Goal: Information Seeking & Learning: Learn about a topic

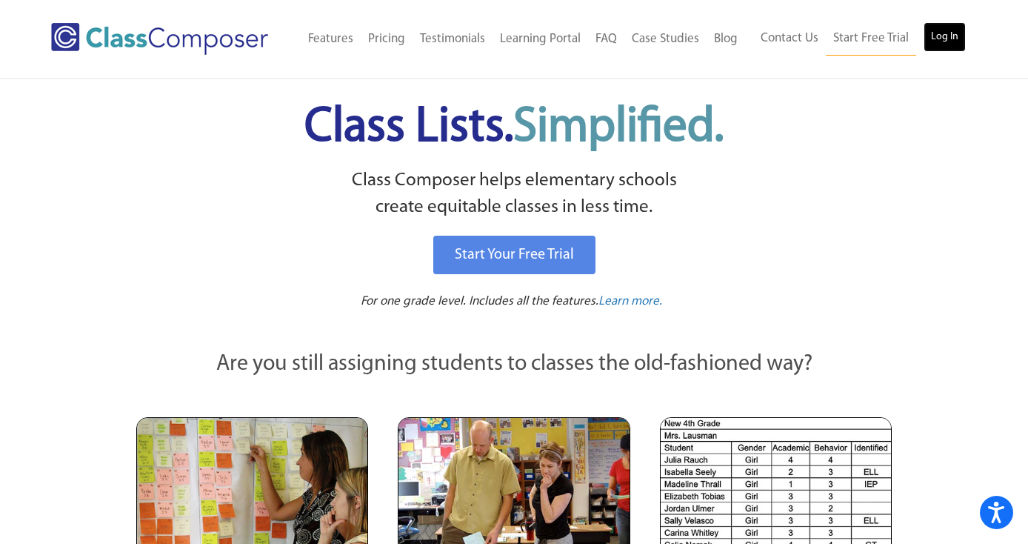
click at [938, 41] on link "Log In" at bounding box center [945, 37] width 42 height 30
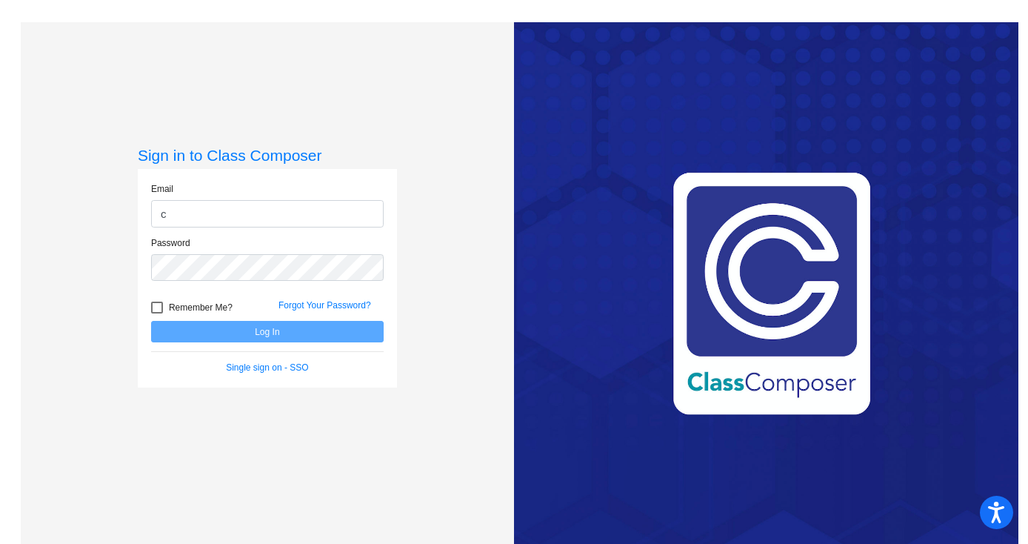
type input "cnunez@oldadobe.org"
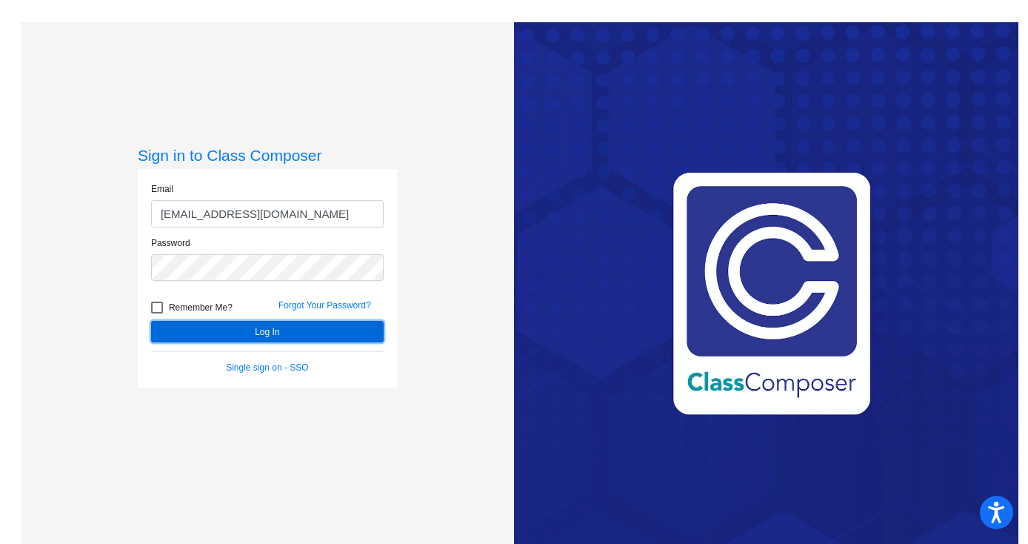
click at [279, 333] on button "Log In" at bounding box center [267, 331] width 233 height 21
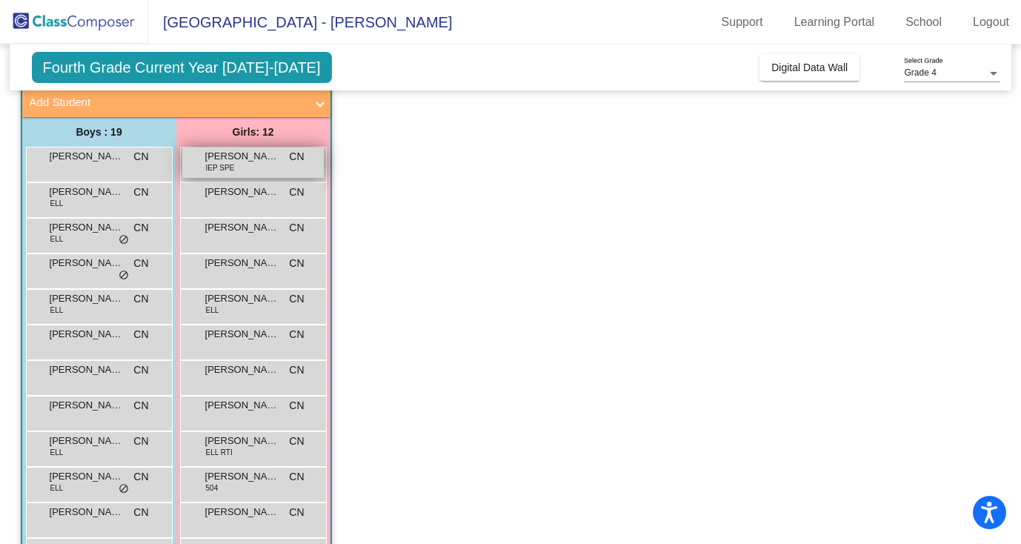
scroll to position [91, 0]
click at [272, 196] on span "Camila Menendez" at bounding box center [242, 191] width 74 height 15
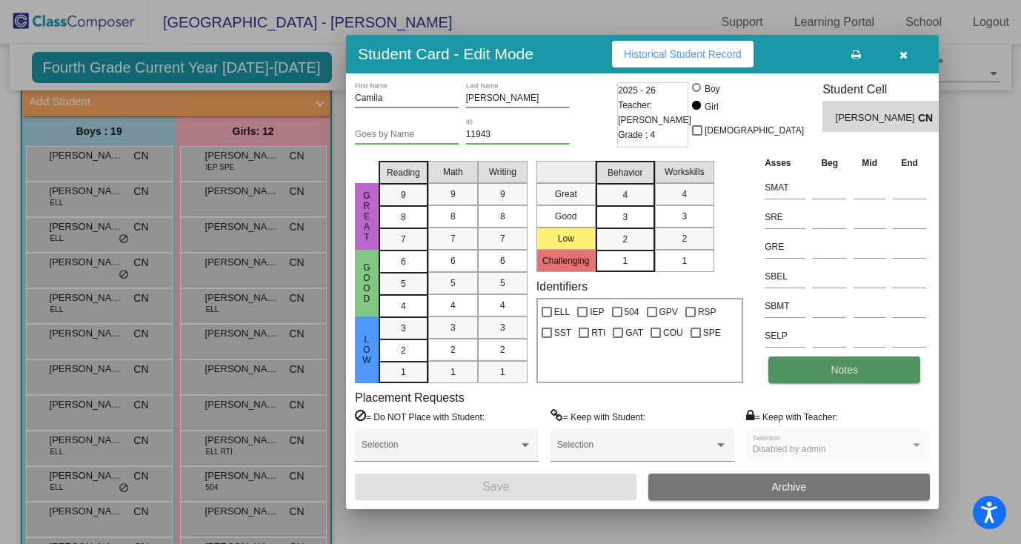
click at [812, 373] on button "Notes" at bounding box center [844, 369] width 152 height 27
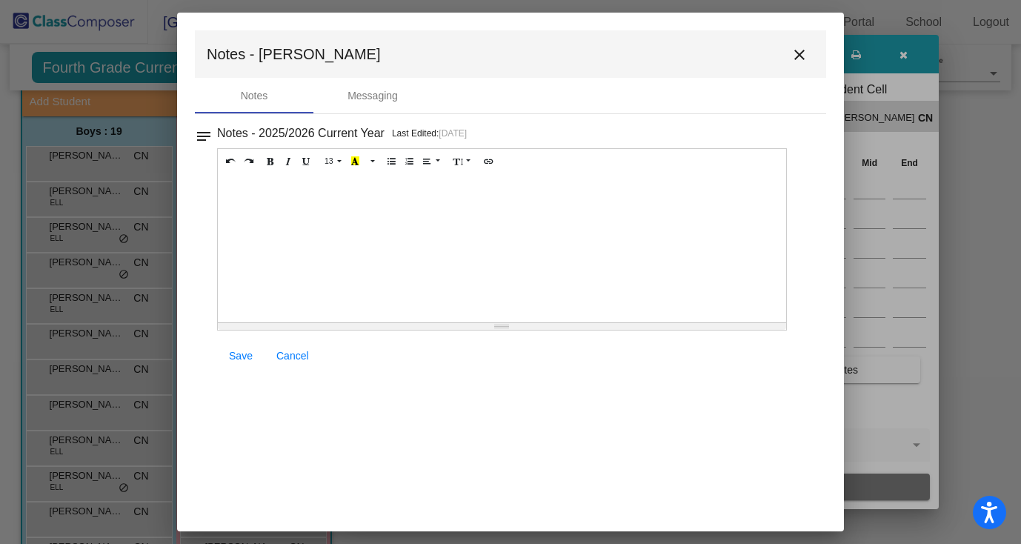
click at [801, 56] on mat-icon "close" at bounding box center [799, 55] width 18 height 18
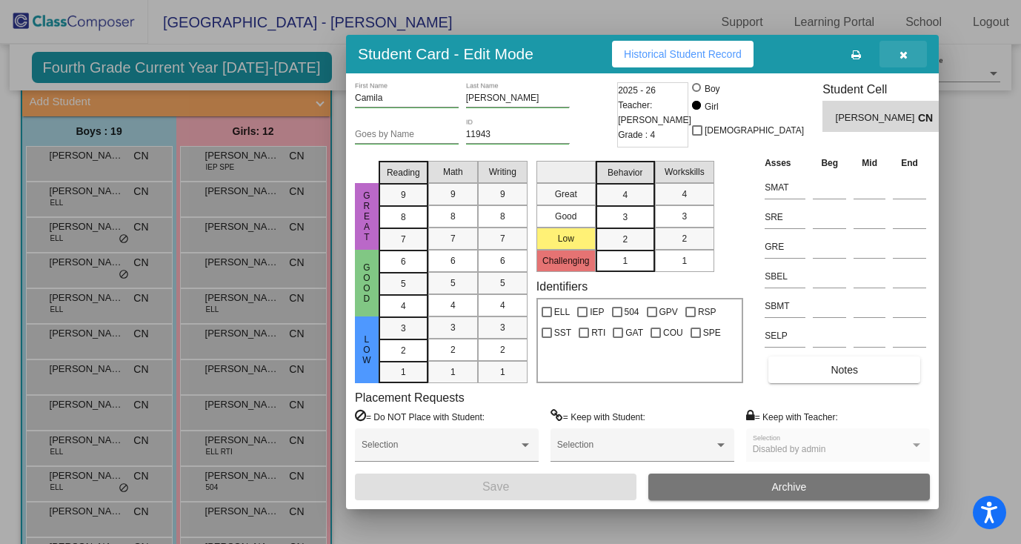
click at [911, 49] on button "button" at bounding box center [902, 54] width 47 height 27
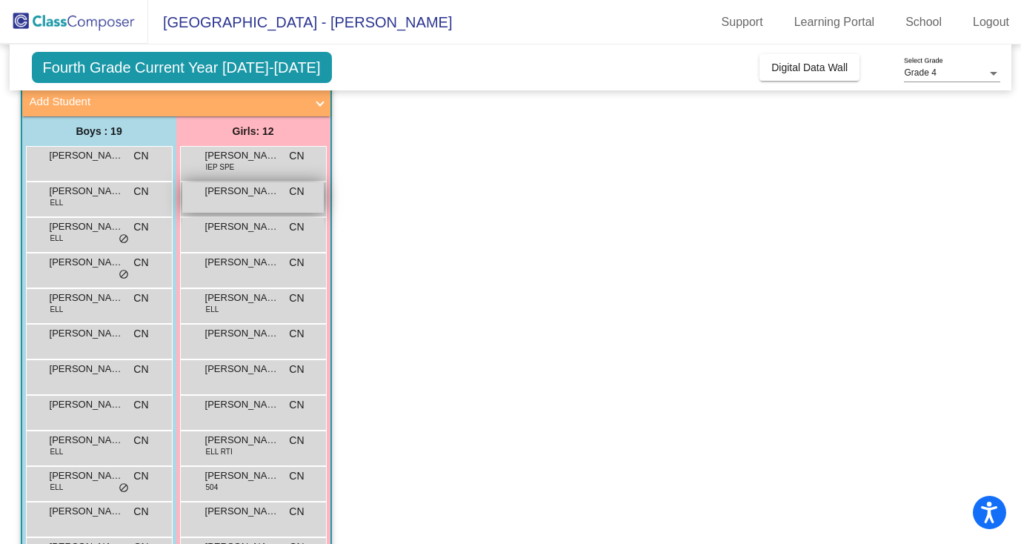
click at [253, 200] on div "Camila Menendez CN lock do_not_disturb_alt" at bounding box center [252, 197] width 141 height 30
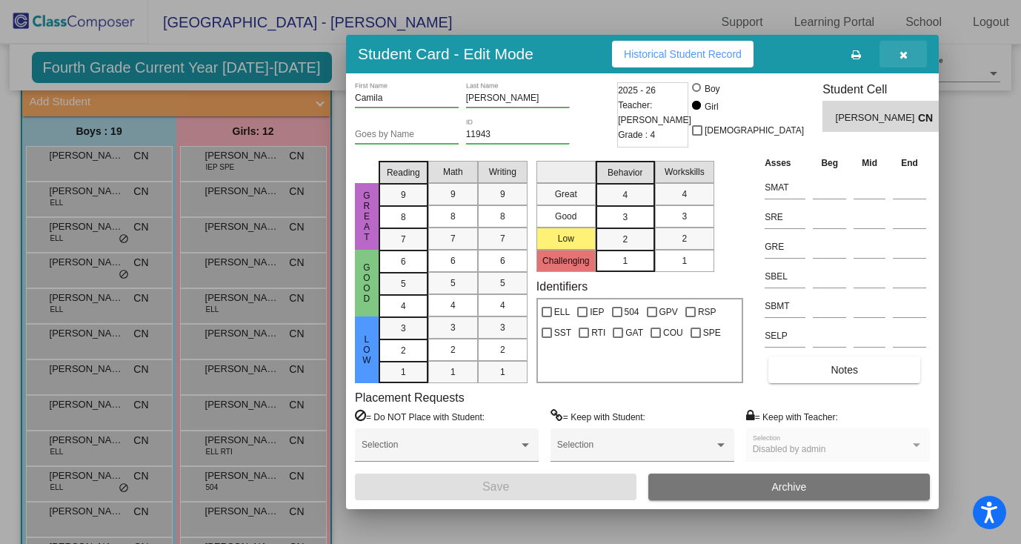
click at [904, 62] on button "button" at bounding box center [902, 54] width 47 height 27
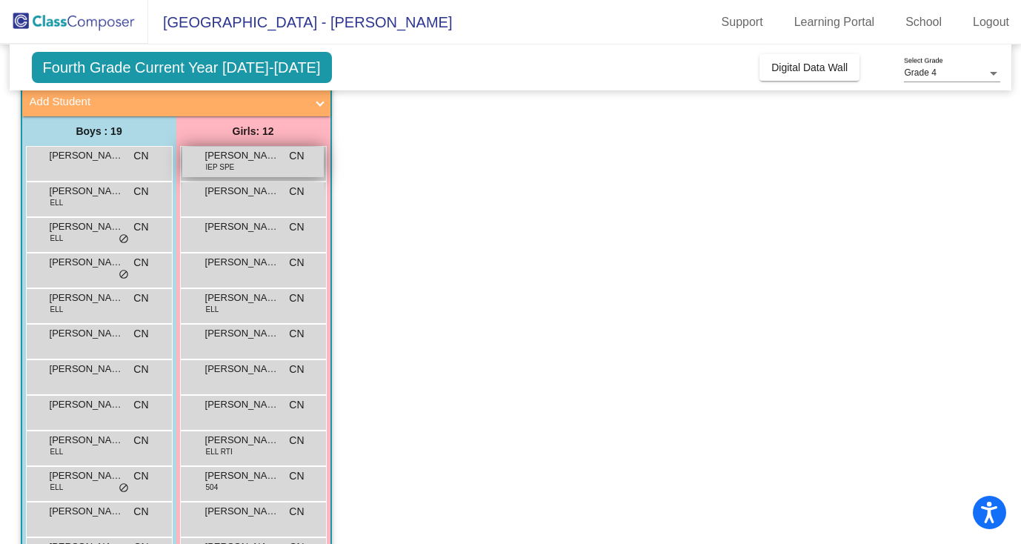
scroll to position [0, 0]
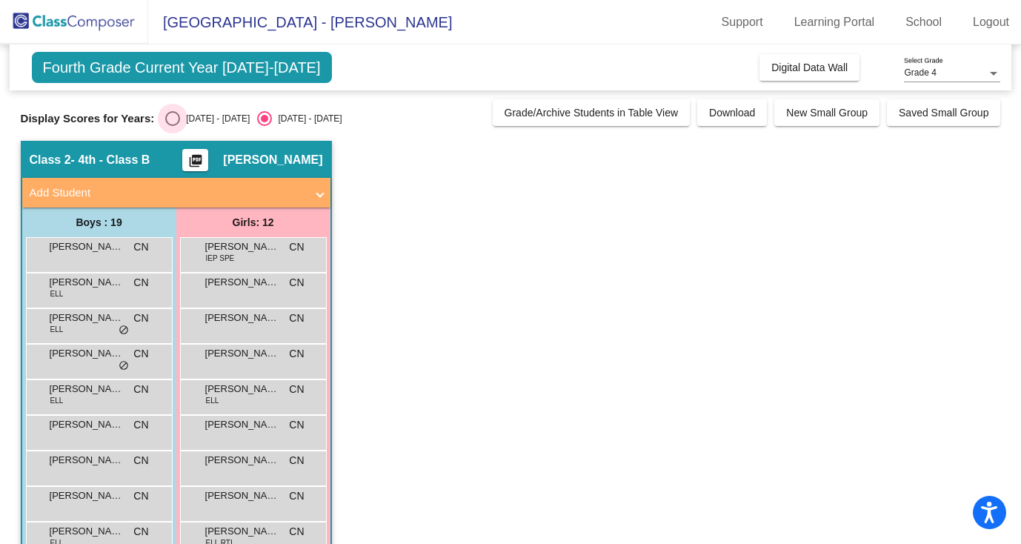
click at [188, 118] on div "2024 - 2025" at bounding box center [215, 118] width 70 height 13
click at [173, 126] on input "2024 - 2025" at bounding box center [172, 126] width 1 height 1
radio input "true"
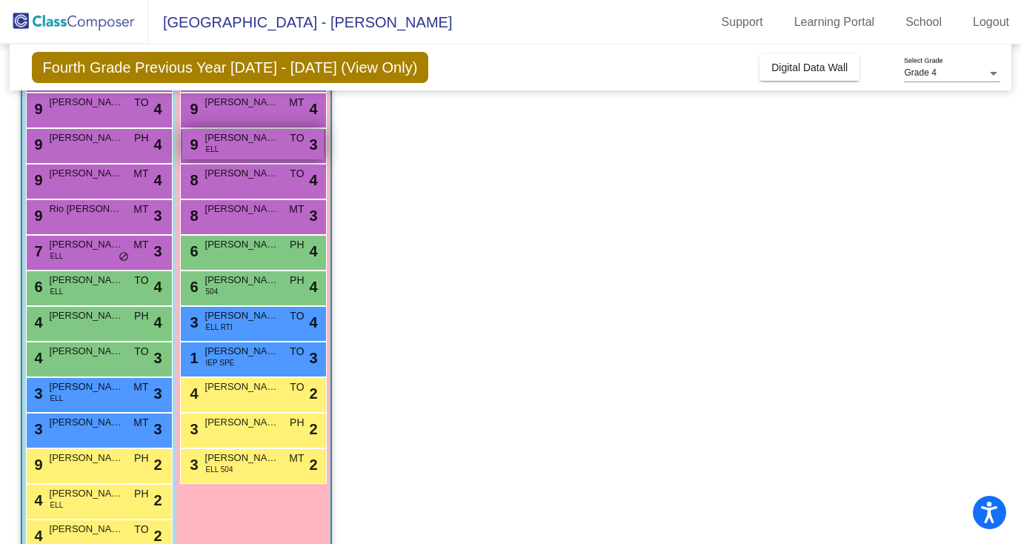
scroll to position [189, 0]
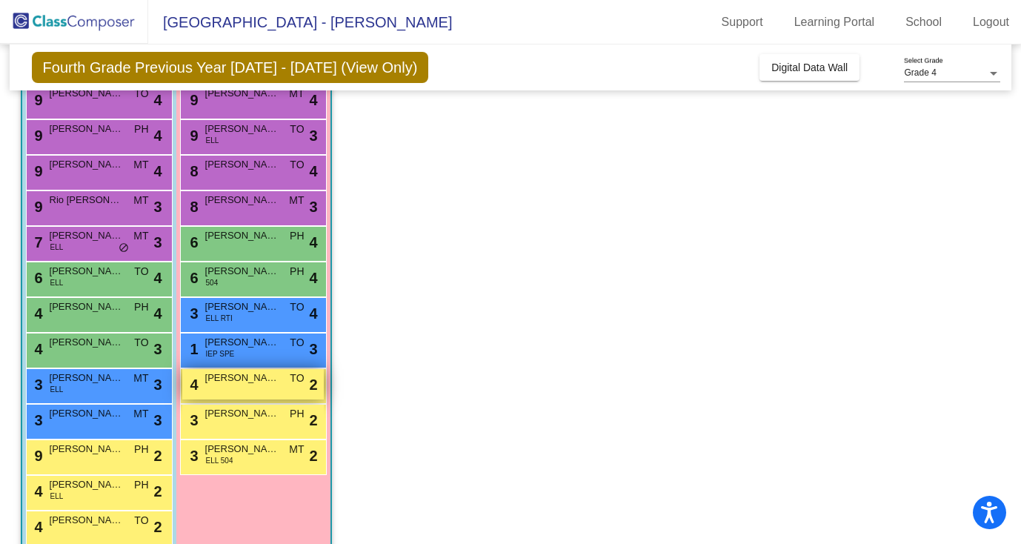
click at [256, 386] on div "4 Camila Menendez TO lock do_not_disturb_alt 2" at bounding box center [252, 384] width 141 height 30
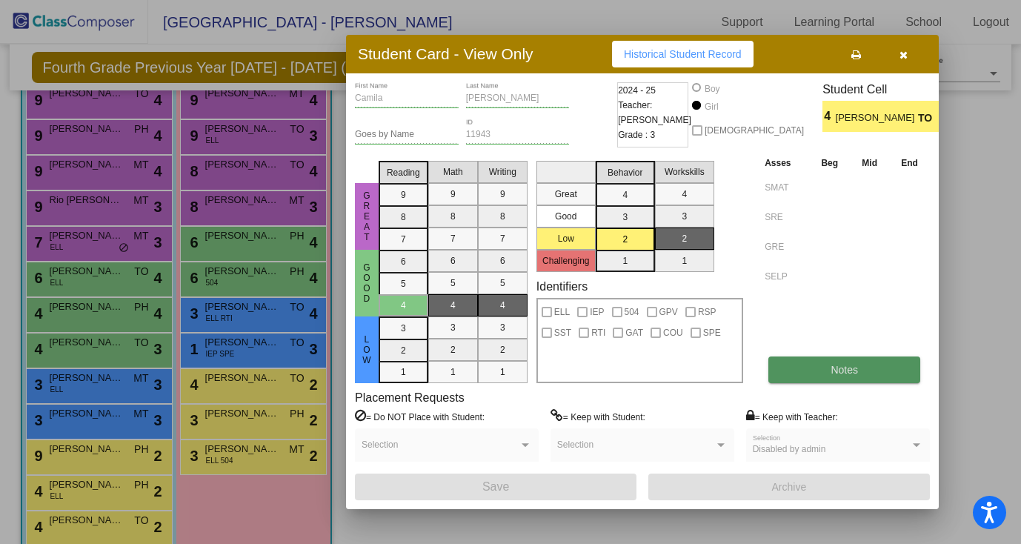
click at [861, 364] on button "Notes" at bounding box center [844, 369] width 152 height 27
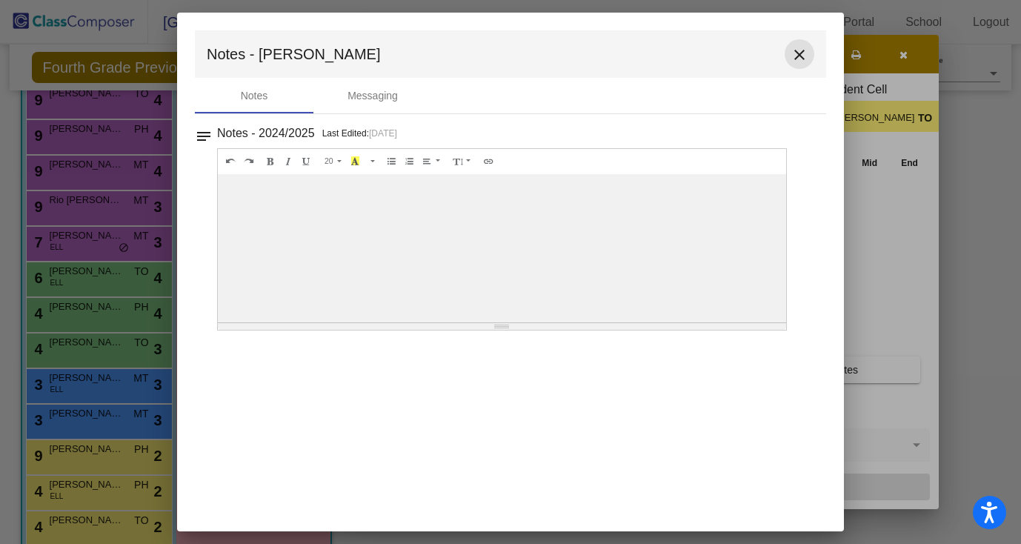
click at [803, 53] on mat-icon "close" at bounding box center [799, 55] width 18 height 18
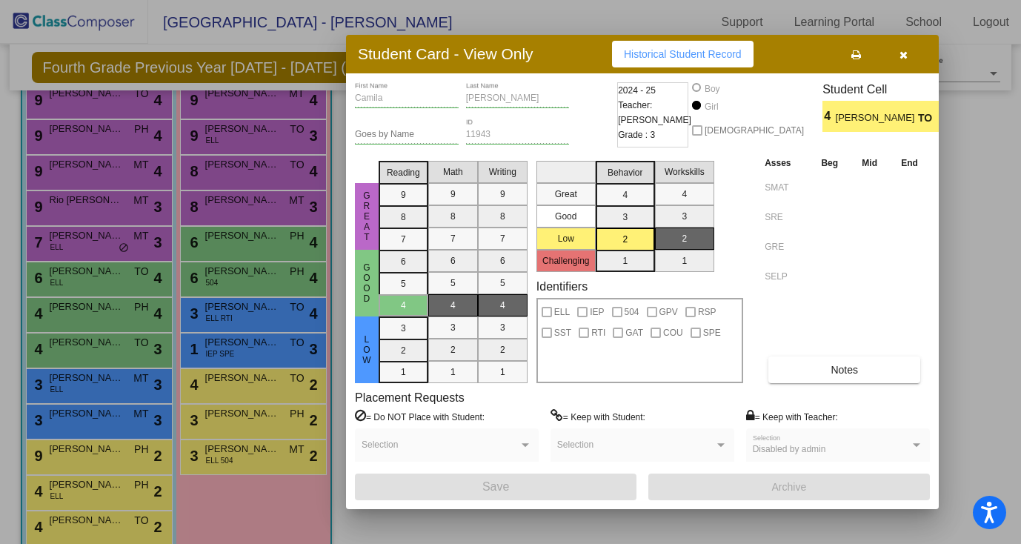
click at [819, 353] on div "Asses Beg Mid End SMAT SRE GRE SELP Notes" at bounding box center [845, 269] width 169 height 228
click at [817, 370] on button "Notes" at bounding box center [844, 369] width 152 height 27
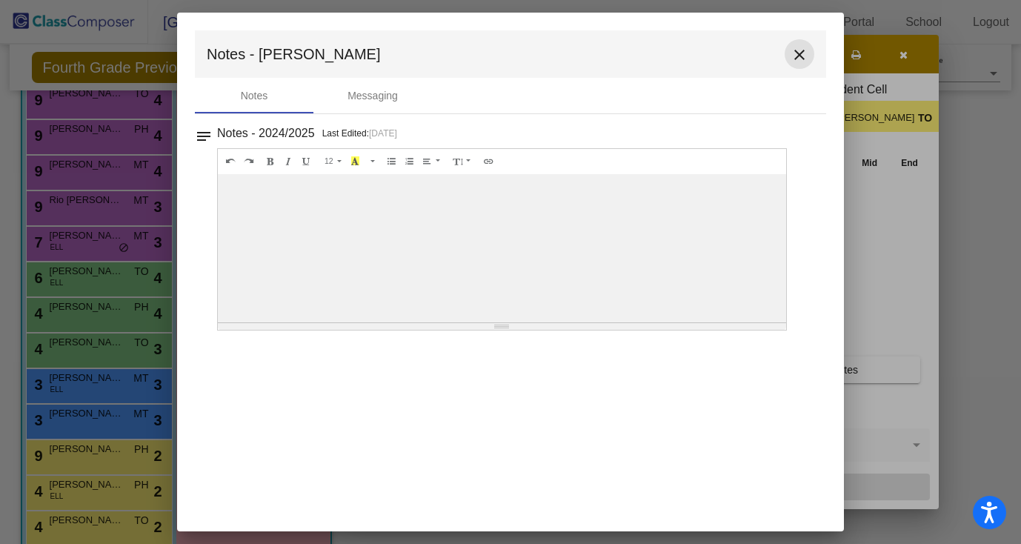
click at [803, 61] on mat-icon "close" at bounding box center [799, 55] width 18 height 18
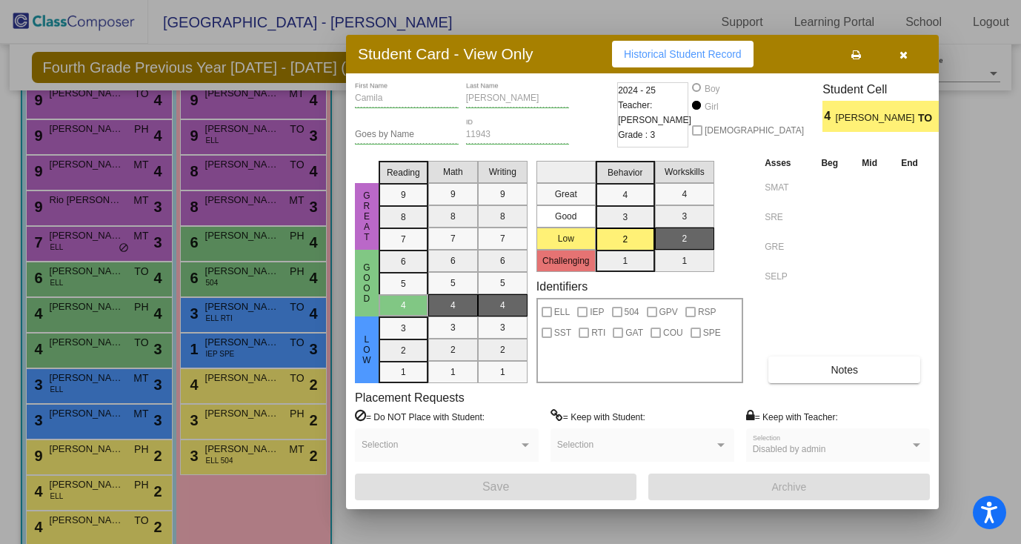
click at [908, 57] on button "button" at bounding box center [902, 54] width 47 height 27
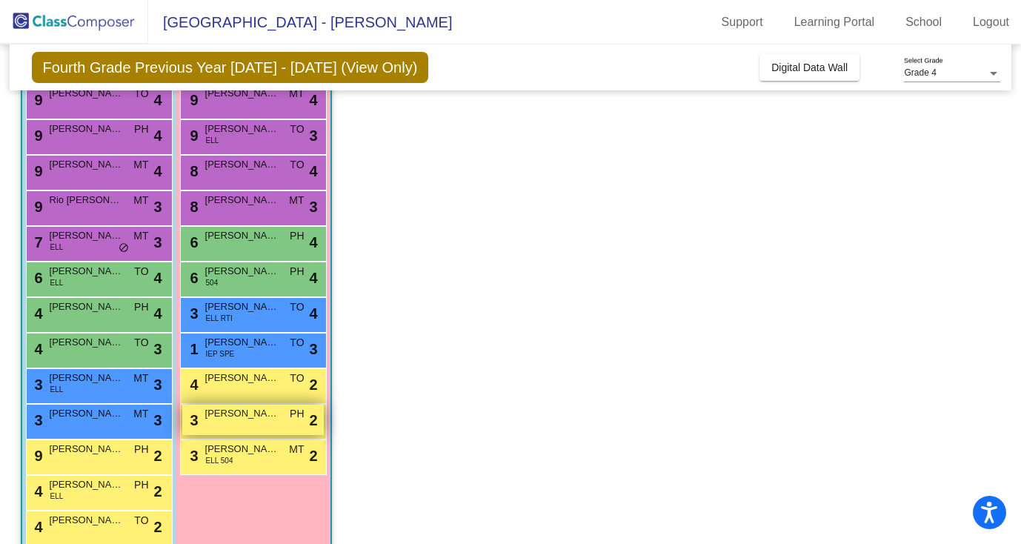
click at [243, 418] on span "Freya Fraley" at bounding box center [242, 413] width 74 height 15
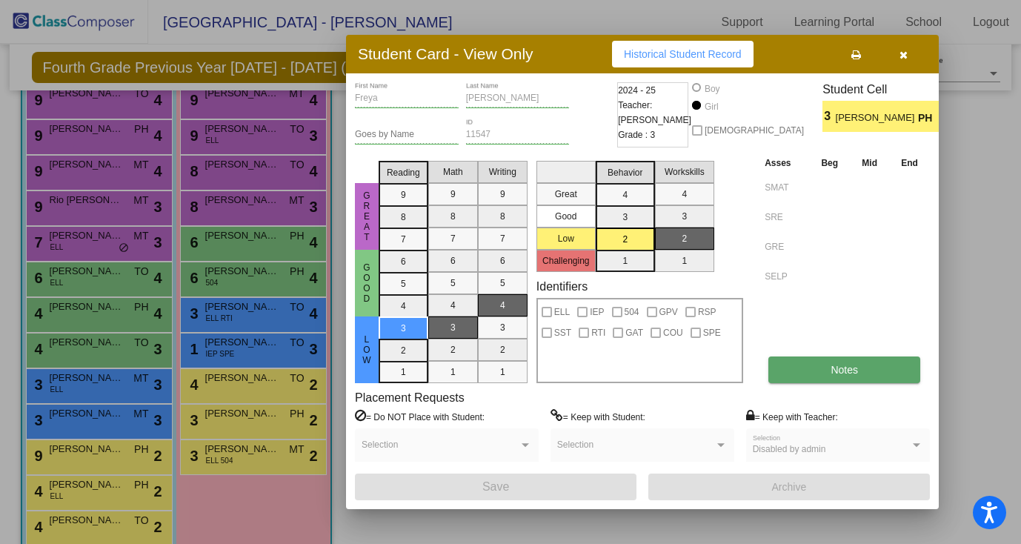
click at [900, 365] on button "Notes" at bounding box center [844, 369] width 152 height 27
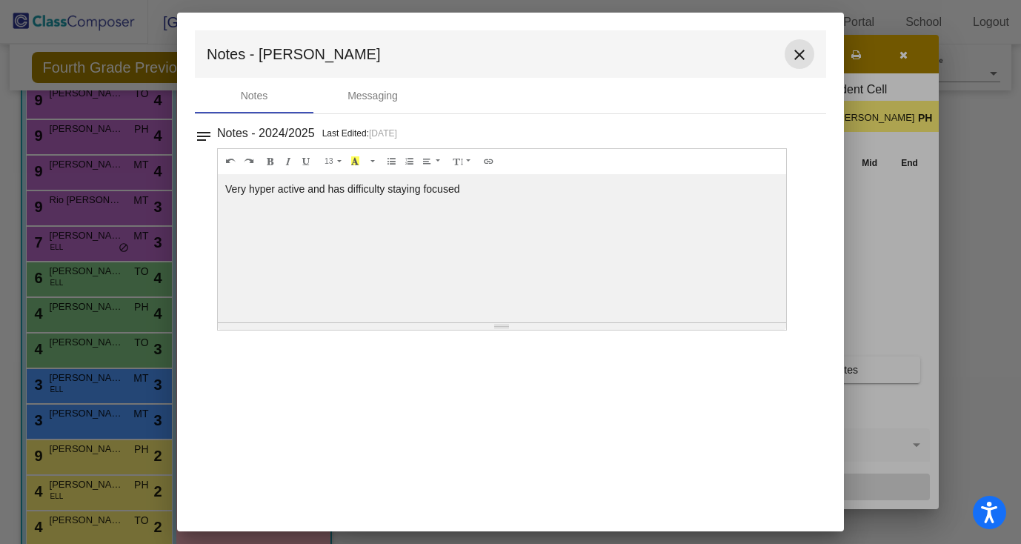
click at [798, 53] on mat-icon "close" at bounding box center [799, 55] width 18 height 18
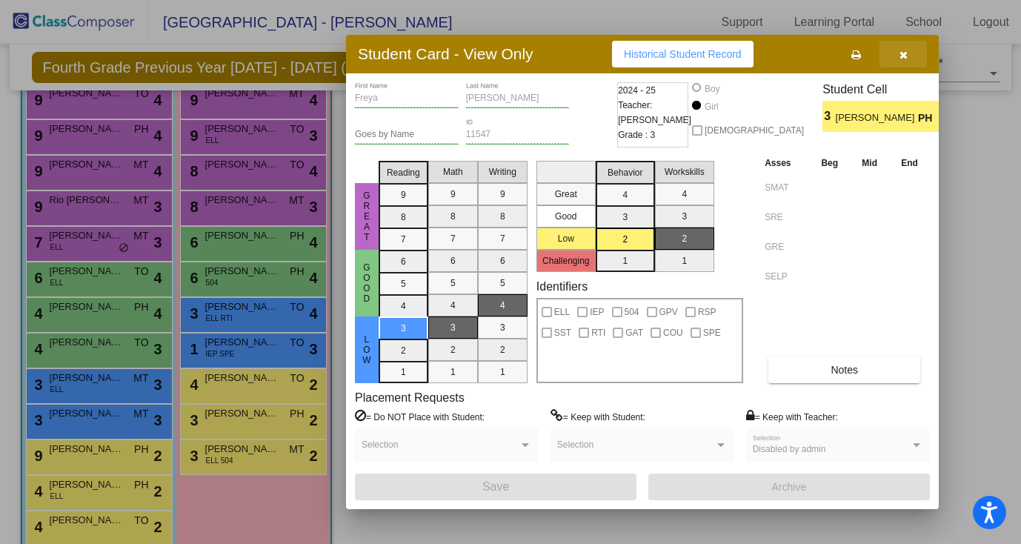
click at [900, 58] on icon "button" at bounding box center [903, 55] width 8 height 10
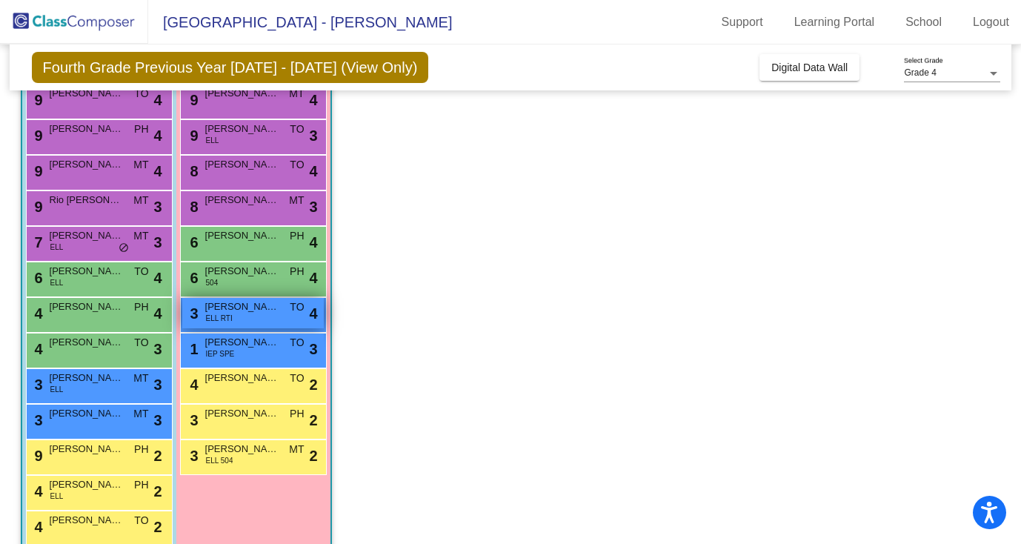
click at [250, 314] on div "3 Mia Salazar Garcia ELL RTI TO lock do_not_disturb_alt 4" at bounding box center [252, 313] width 141 height 30
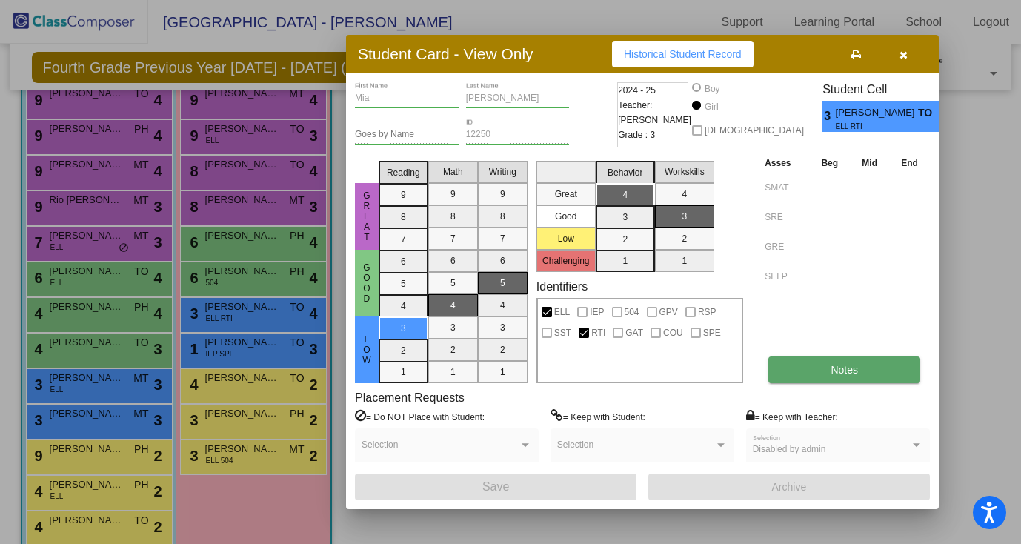
click at [856, 369] on span "Notes" at bounding box center [843, 370] width 27 height 12
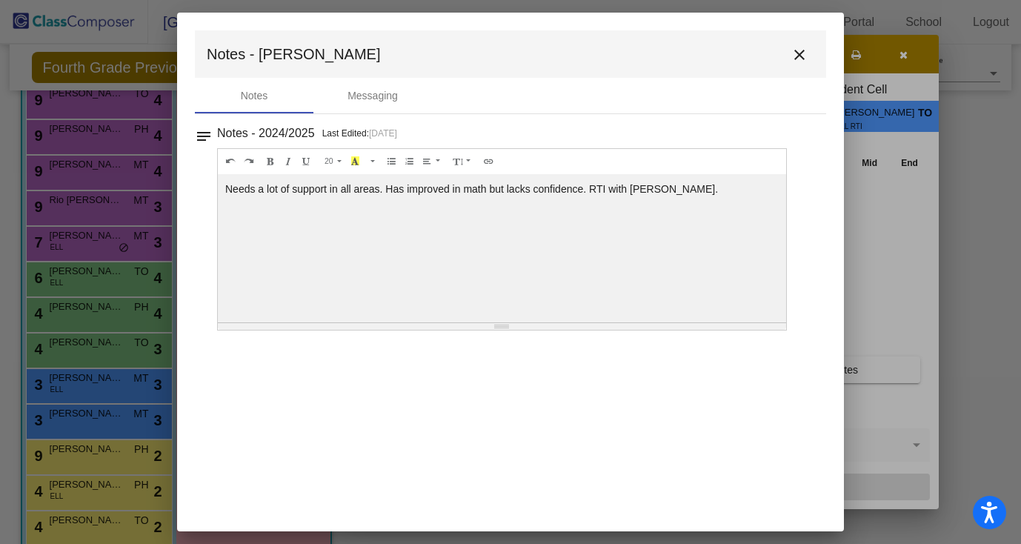
click at [798, 51] on mat-icon "close" at bounding box center [799, 55] width 18 height 18
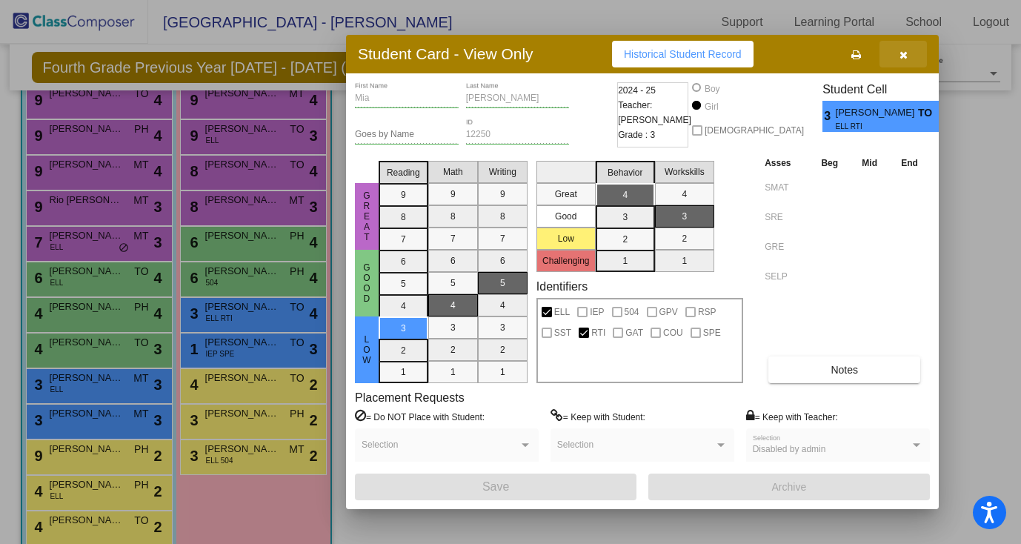
click at [901, 58] on icon "button" at bounding box center [903, 55] width 8 height 10
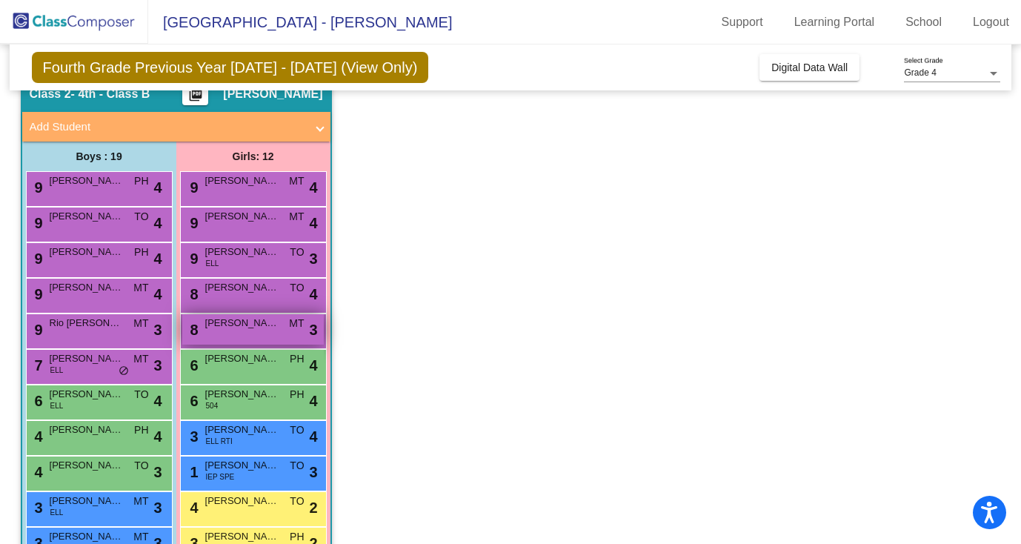
scroll to position [62, 0]
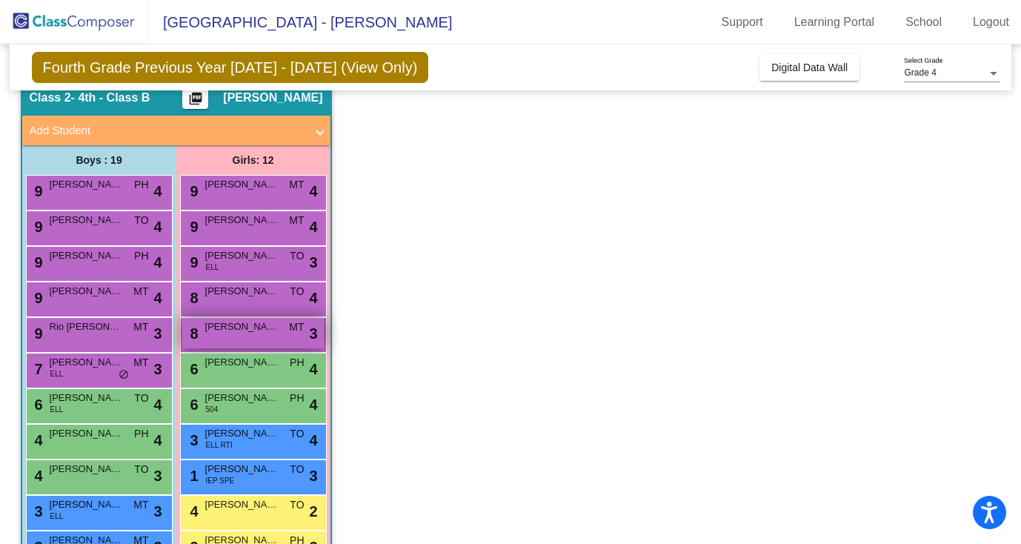
click at [241, 335] on div "8 Esme Herman-Styskal MT lock do_not_disturb_alt 3" at bounding box center [252, 333] width 141 height 30
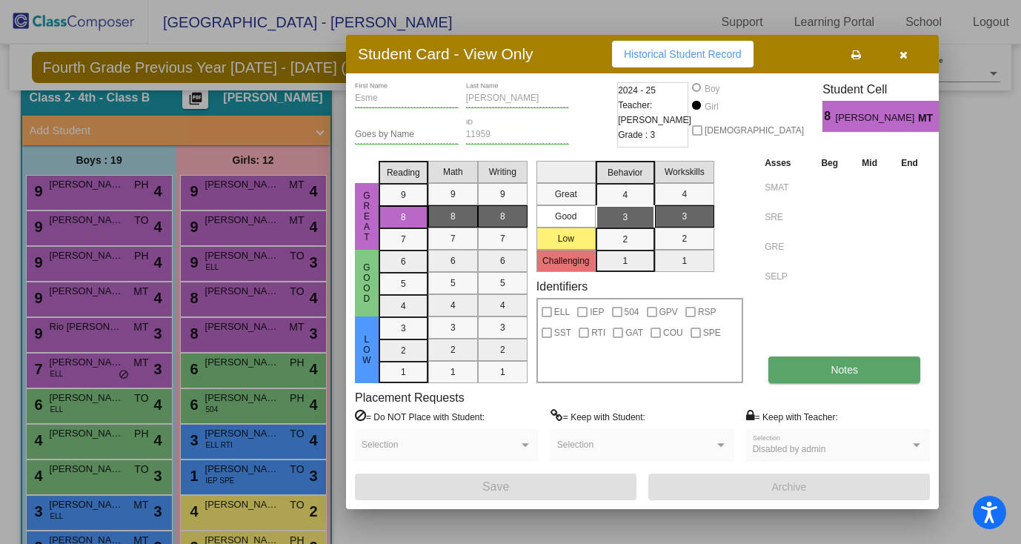
click at [841, 375] on span "Notes" at bounding box center [843, 370] width 27 height 12
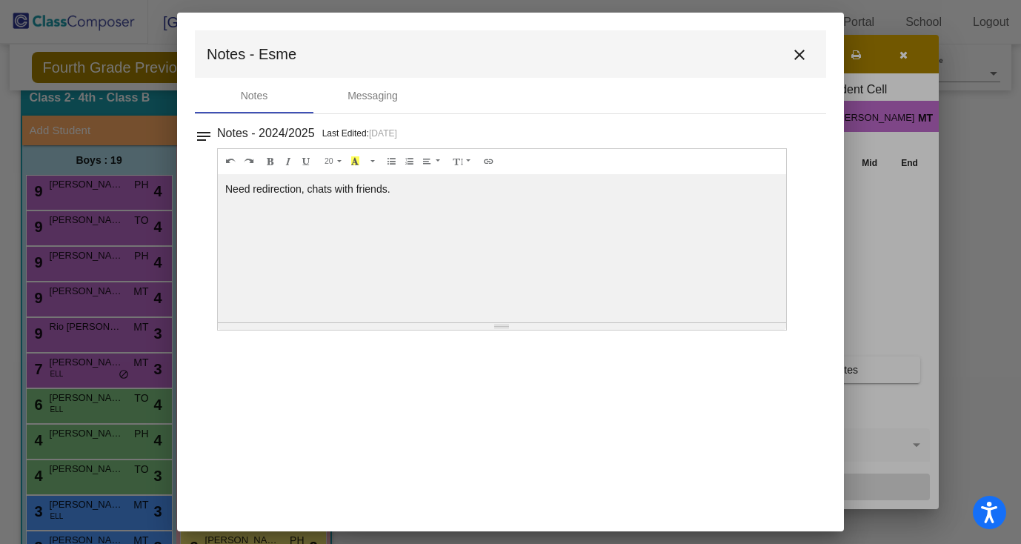
click at [795, 56] on mat-icon "close" at bounding box center [799, 55] width 18 height 18
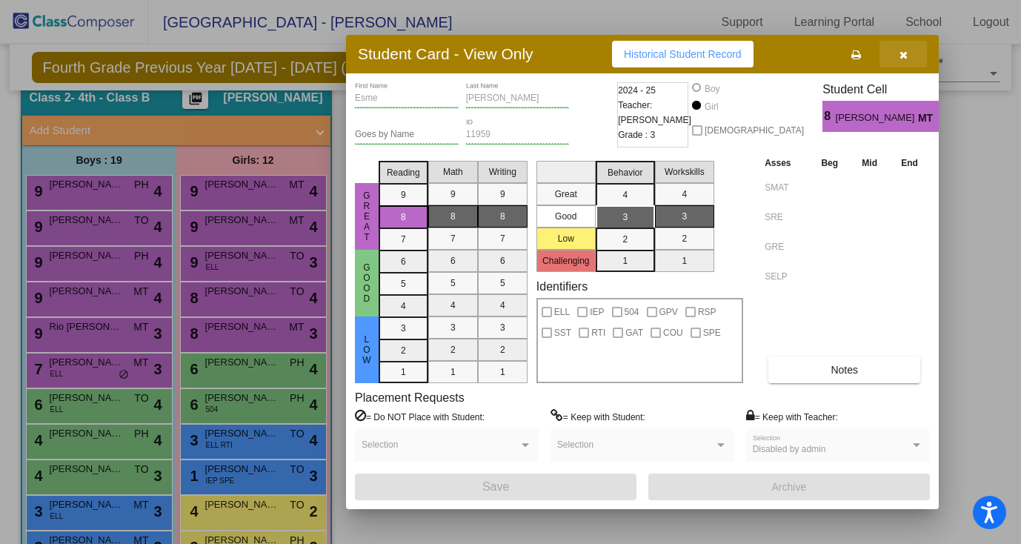
click at [901, 53] on icon "button" at bounding box center [903, 55] width 8 height 10
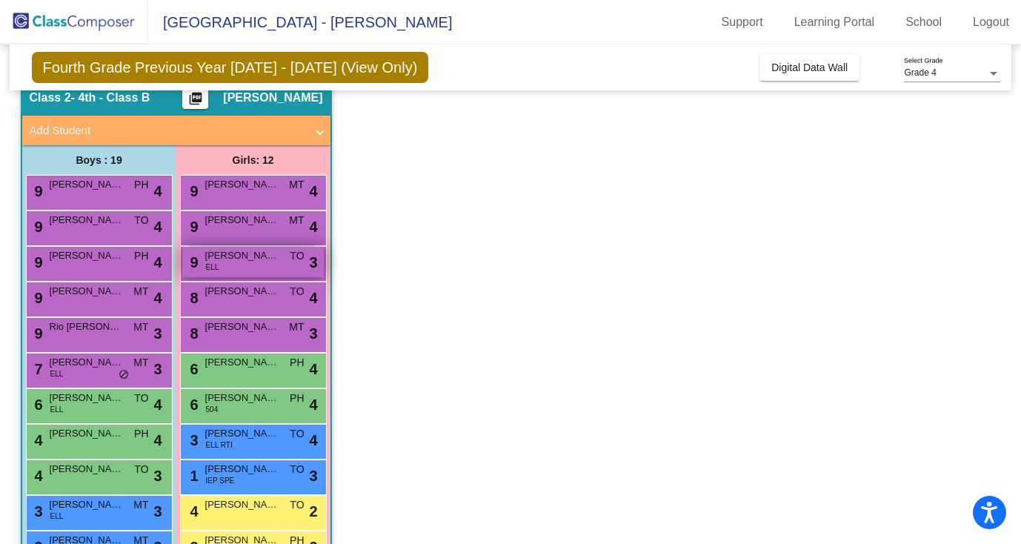
click at [245, 270] on div "9 Genesis Gomez ELL TO lock do_not_disturb_alt 3" at bounding box center [252, 262] width 141 height 30
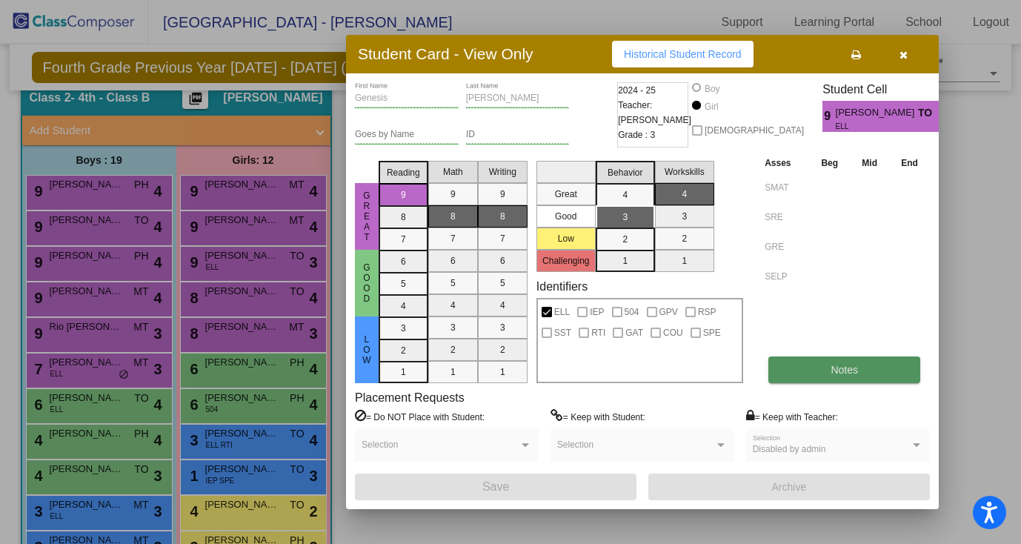
click at [875, 365] on button "Notes" at bounding box center [844, 369] width 152 height 27
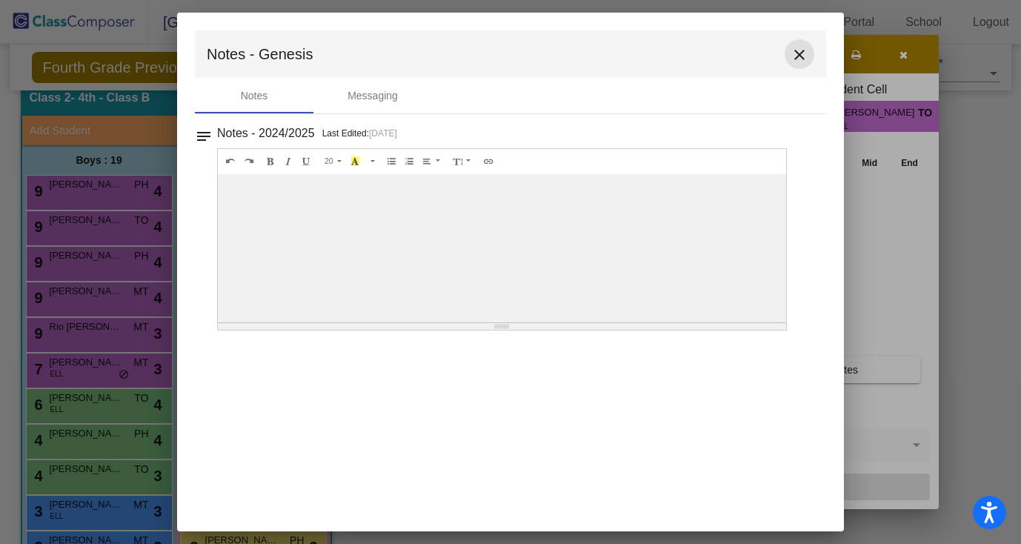
click at [799, 49] on mat-icon "close" at bounding box center [799, 55] width 18 height 18
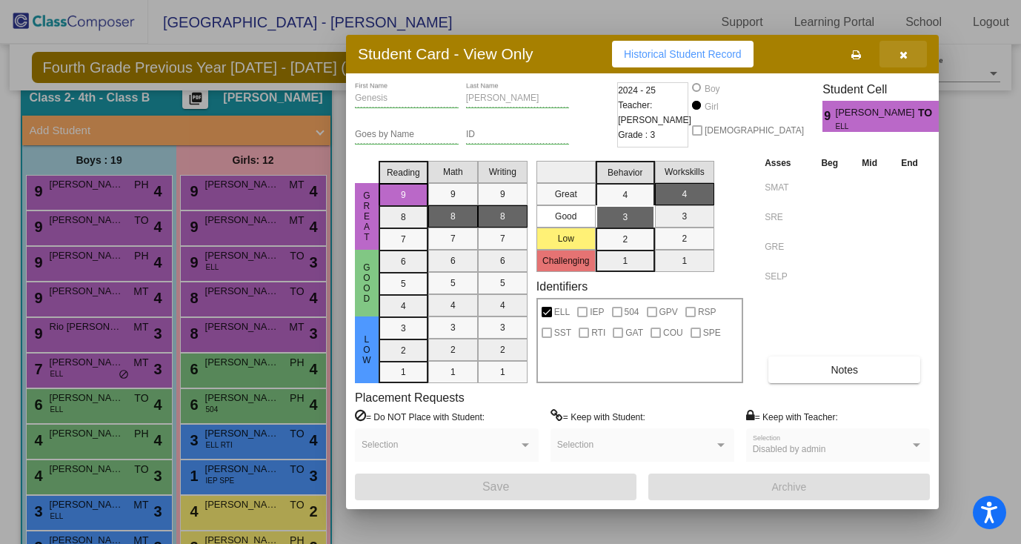
click at [899, 51] on icon "button" at bounding box center [903, 55] width 8 height 10
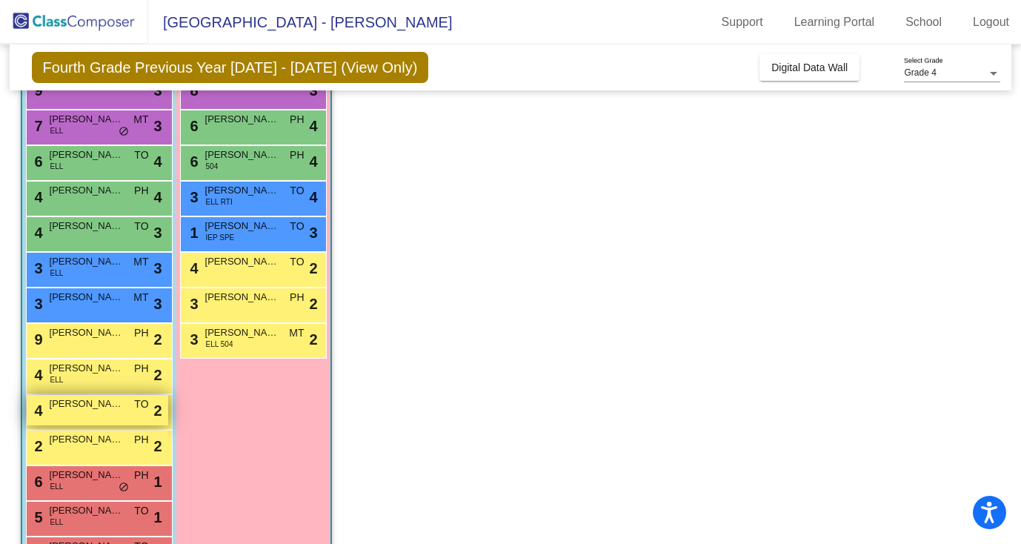
scroll to position [0, 0]
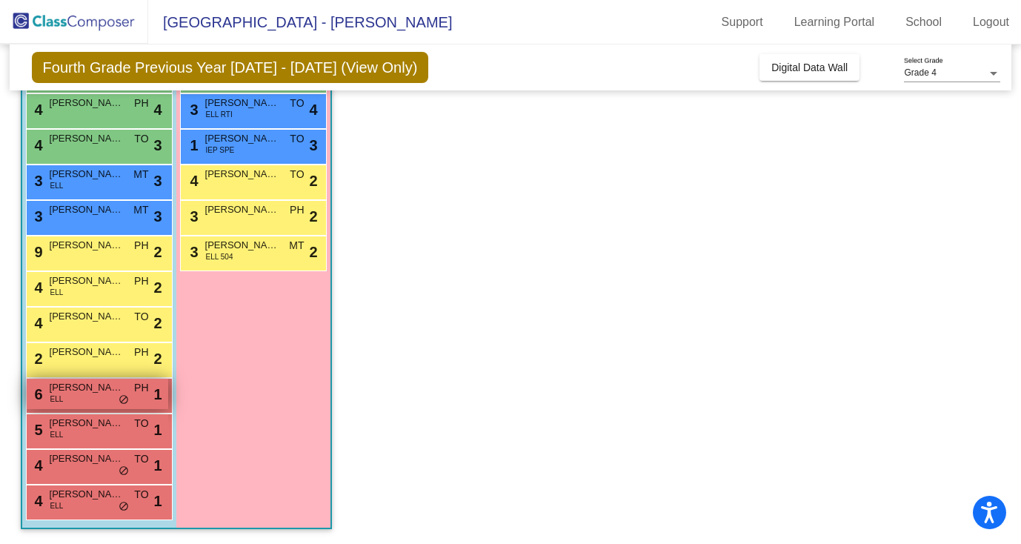
click at [90, 394] on div "6 Gerardo Suarez Jimenez ELL PH lock do_not_disturb_alt 1" at bounding box center [97, 393] width 141 height 30
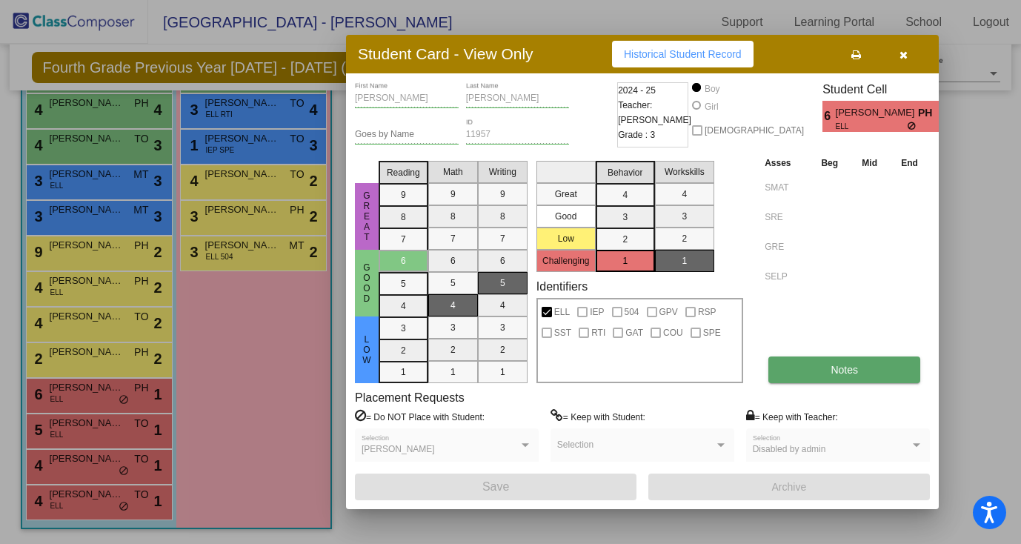
click at [837, 375] on span "Notes" at bounding box center [843, 370] width 27 height 12
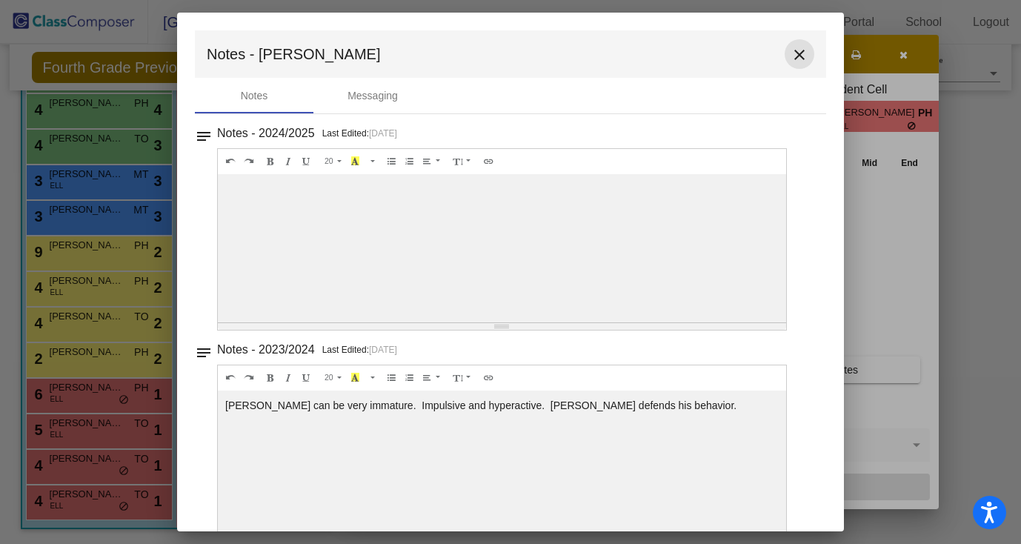
click at [790, 59] on mat-icon "close" at bounding box center [799, 55] width 18 height 18
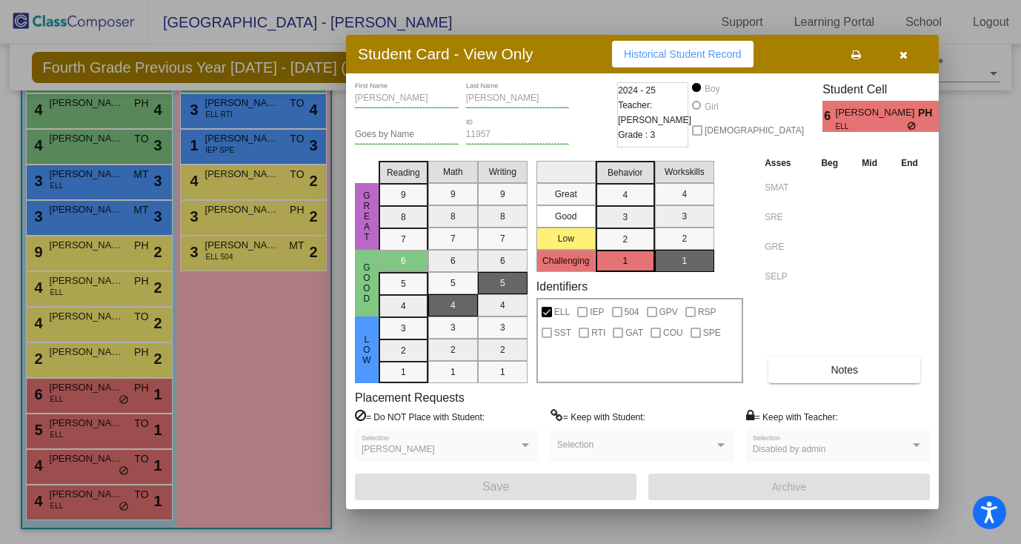
click at [904, 56] on icon "button" at bounding box center [903, 55] width 8 height 10
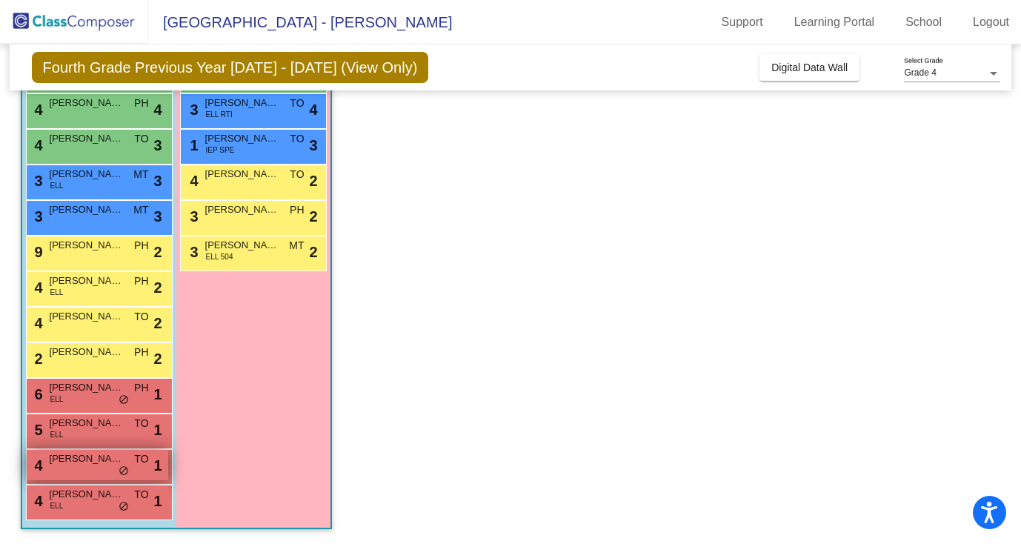
click at [82, 464] on span "Arlot Henpenn" at bounding box center [87, 458] width 74 height 15
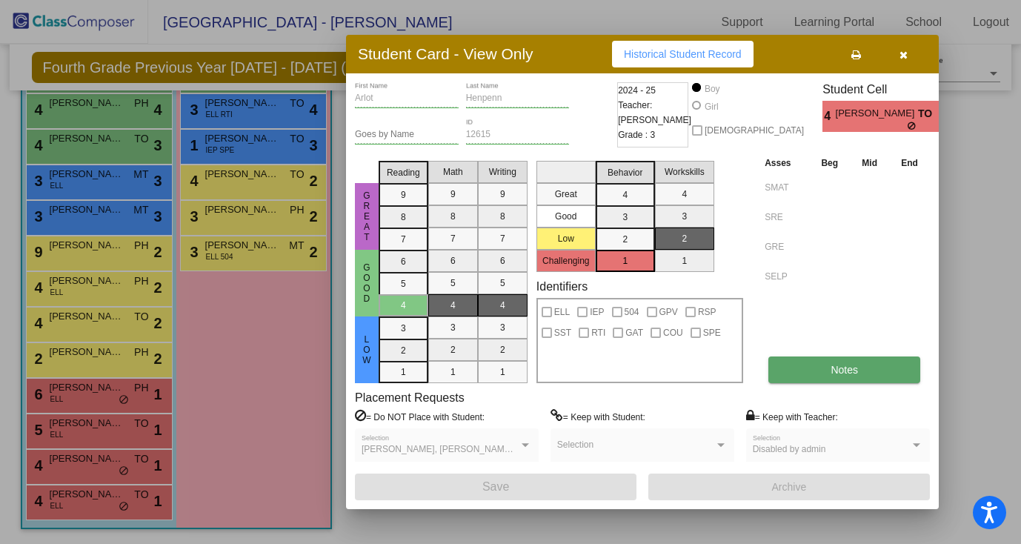
click at [819, 372] on button "Notes" at bounding box center [844, 369] width 152 height 27
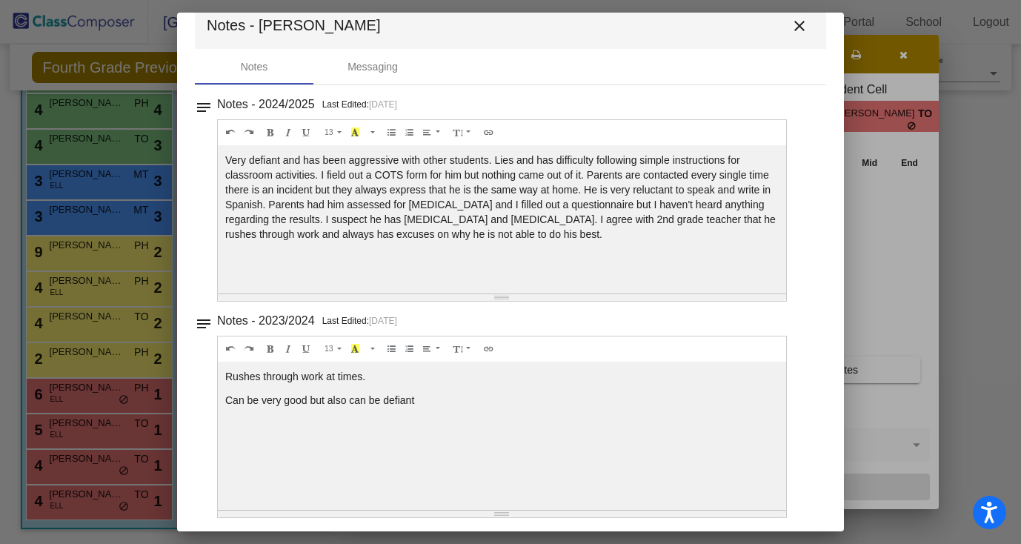
scroll to position [34, 0]
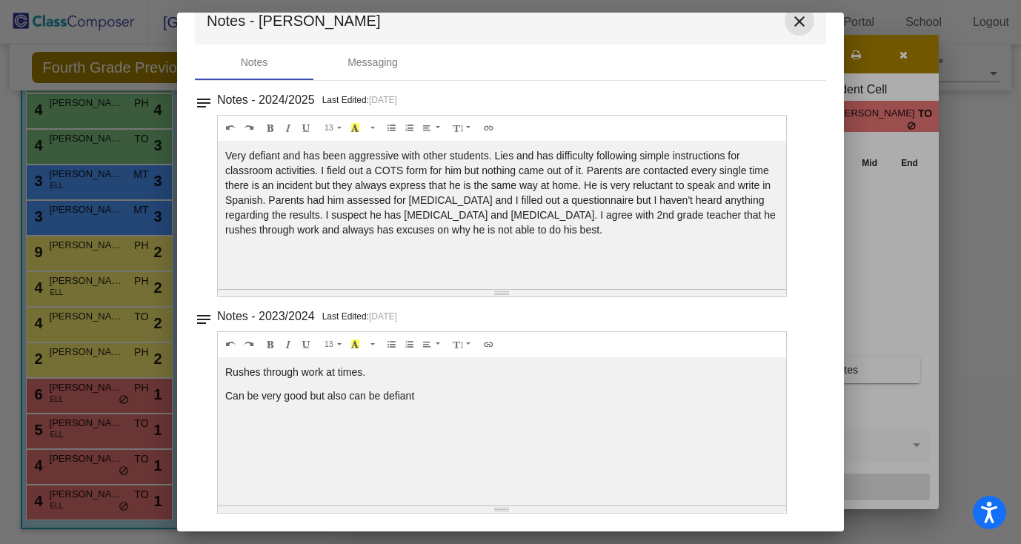
click at [795, 23] on mat-icon "close" at bounding box center [799, 22] width 18 height 18
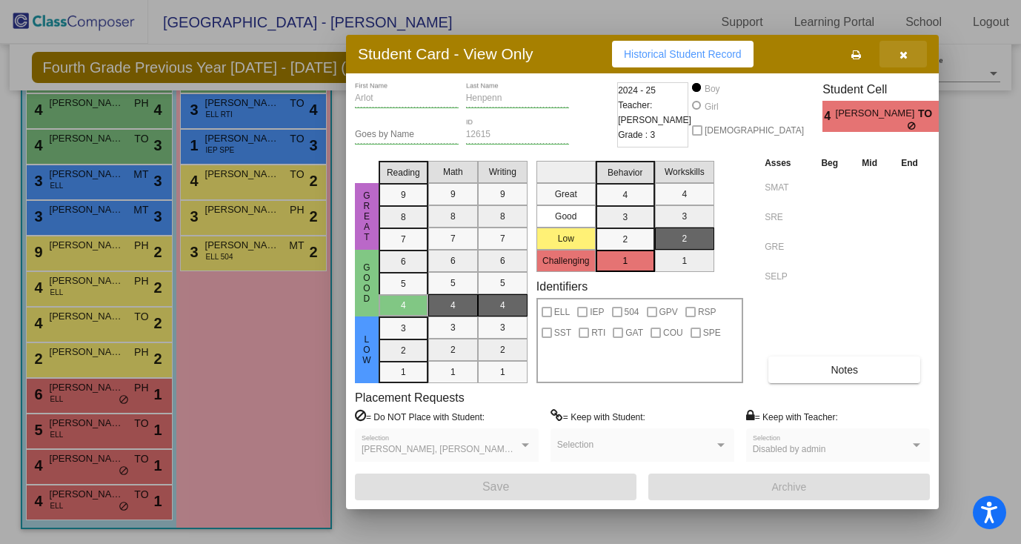
click at [904, 50] on icon "button" at bounding box center [903, 55] width 8 height 10
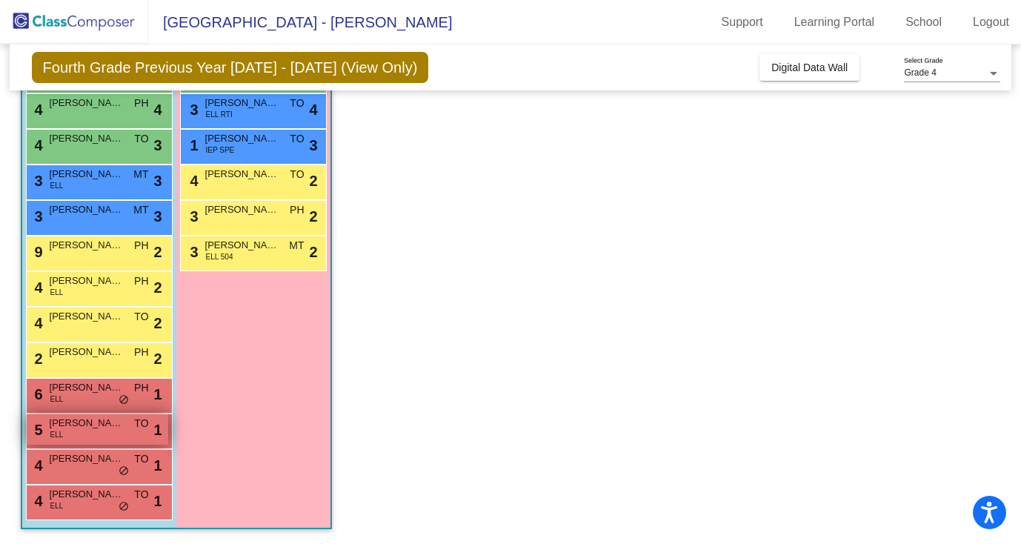
click at [80, 433] on div "5 Carlos Colmenarez Rodriguez ELL TO lock do_not_disturb_alt 1" at bounding box center [97, 429] width 141 height 30
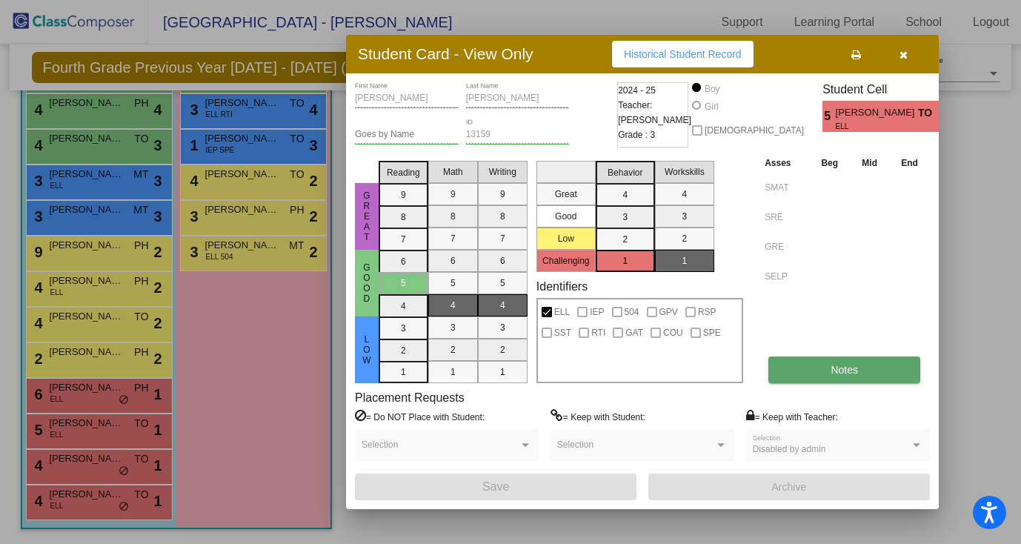
click at [816, 365] on button "Notes" at bounding box center [844, 369] width 152 height 27
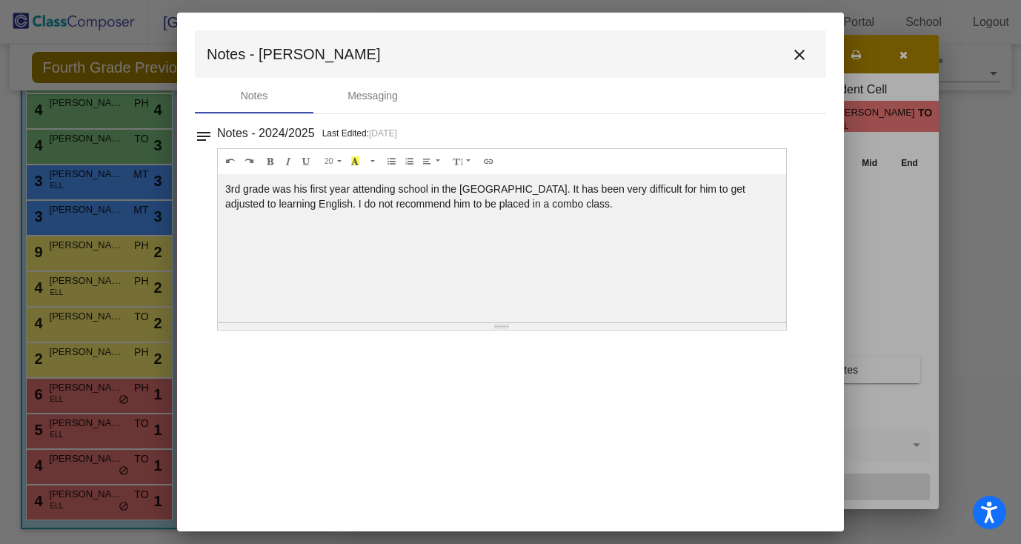
click at [803, 53] on mat-icon "close" at bounding box center [799, 55] width 18 height 18
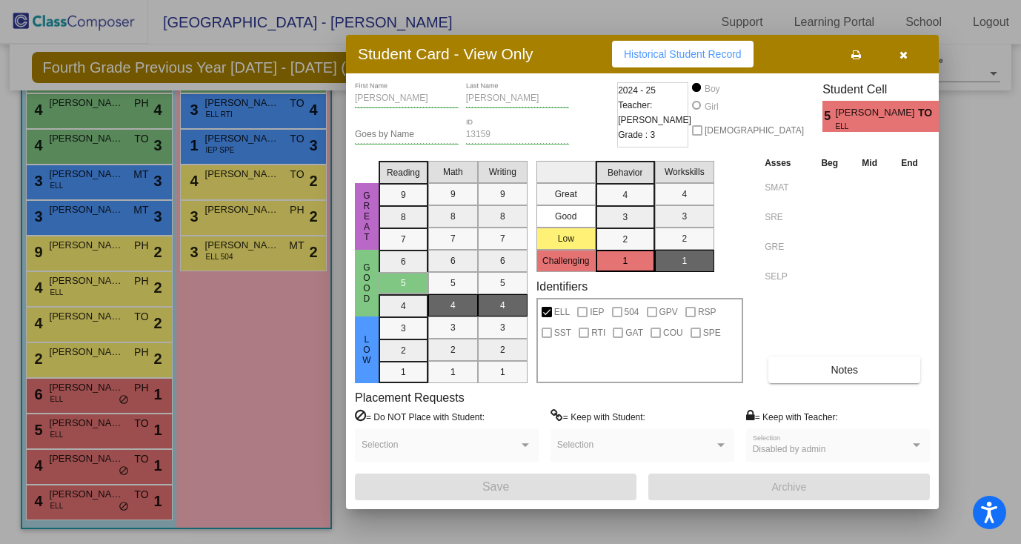
click at [899, 52] on icon "button" at bounding box center [903, 55] width 8 height 10
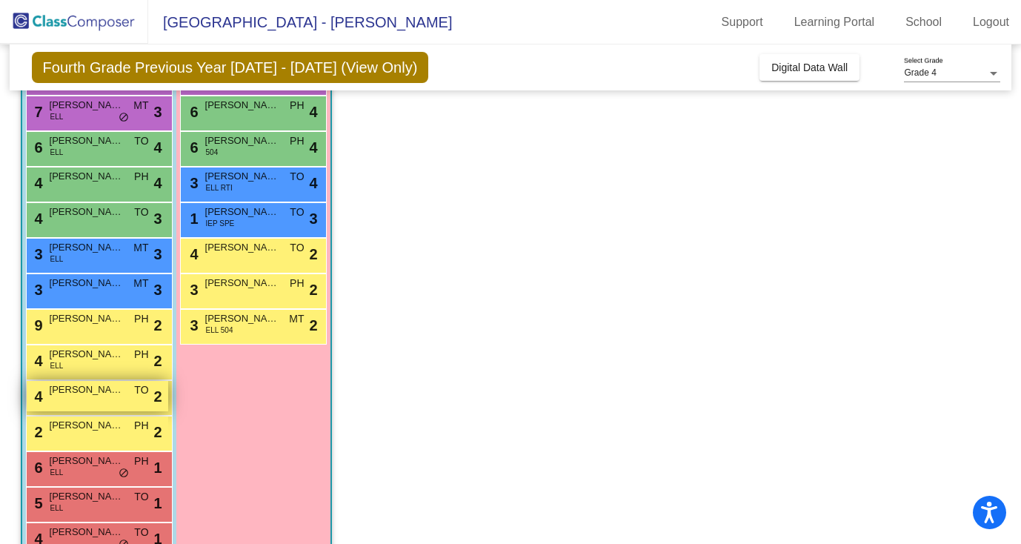
scroll to position [307, 0]
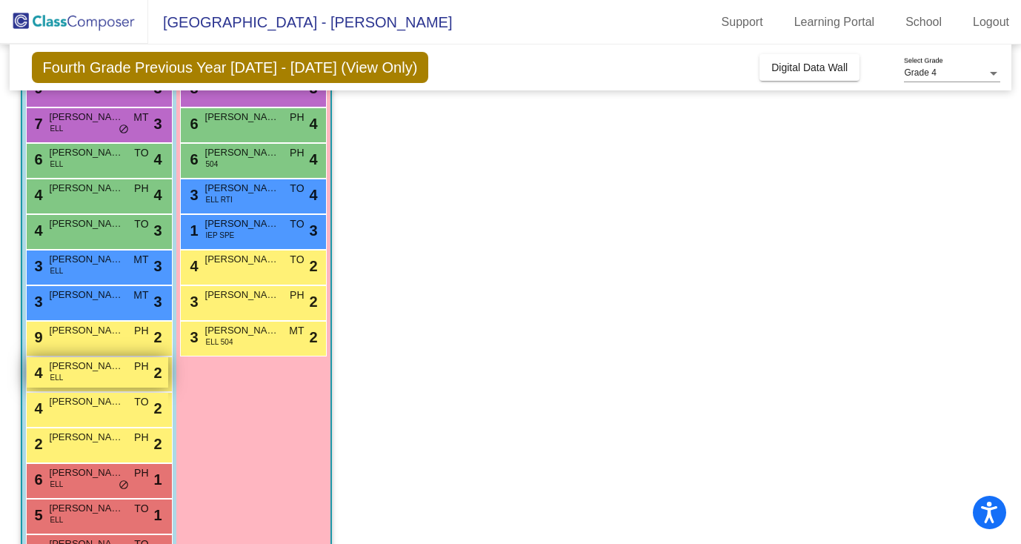
click at [77, 375] on div "4 Lorenzo Recendez ELL PH lock do_not_disturb_alt 2" at bounding box center [97, 372] width 141 height 30
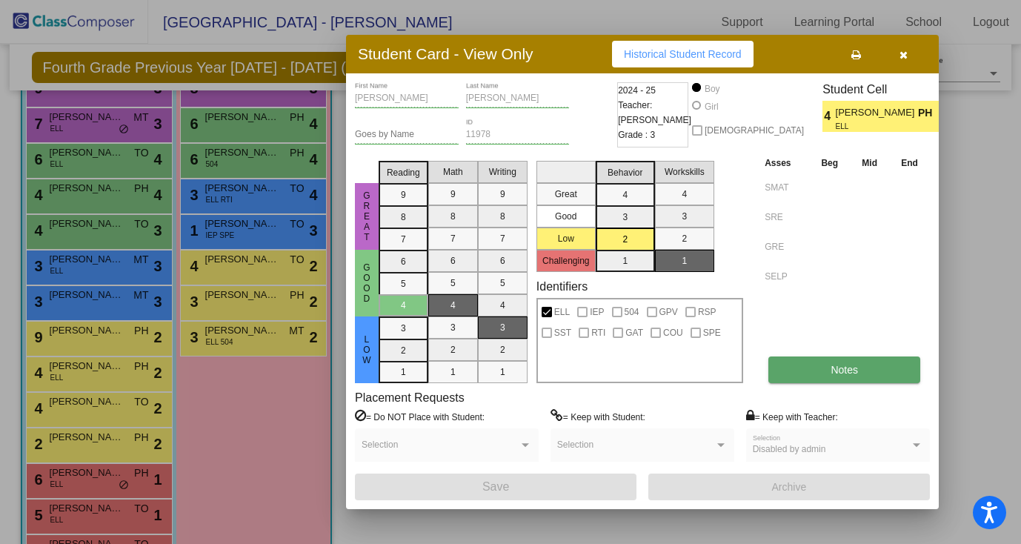
click at [835, 377] on button "Notes" at bounding box center [844, 369] width 152 height 27
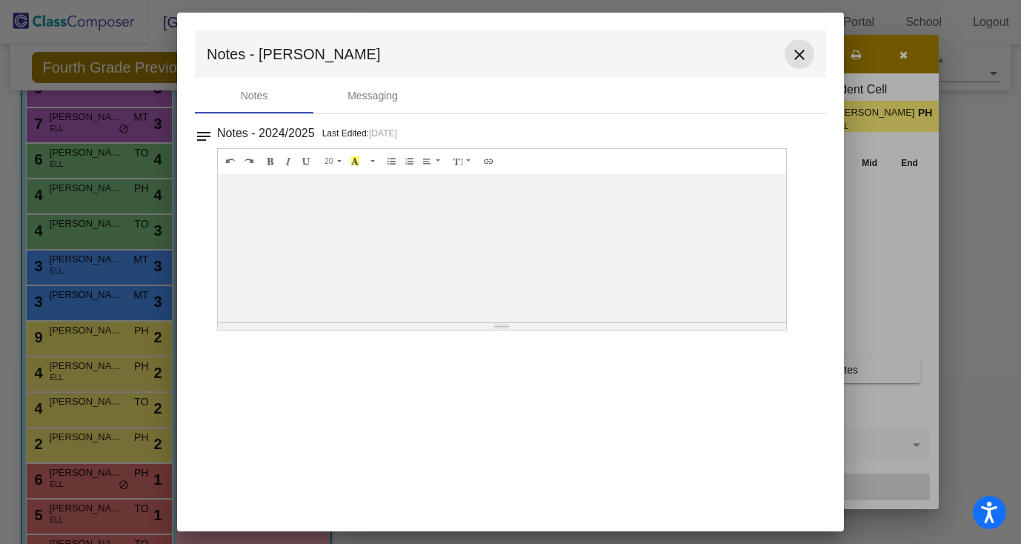
click at [804, 58] on mat-icon "close" at bounding box center [799, 55] width 18 height 18
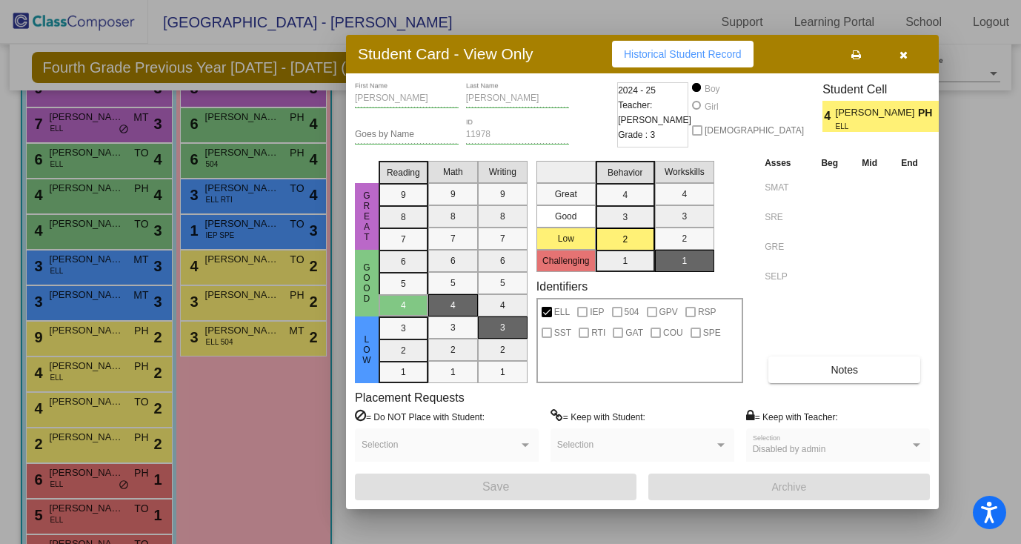
click at [908, 53] on button "button" at bounding box center [902, 54] width 47 height 27
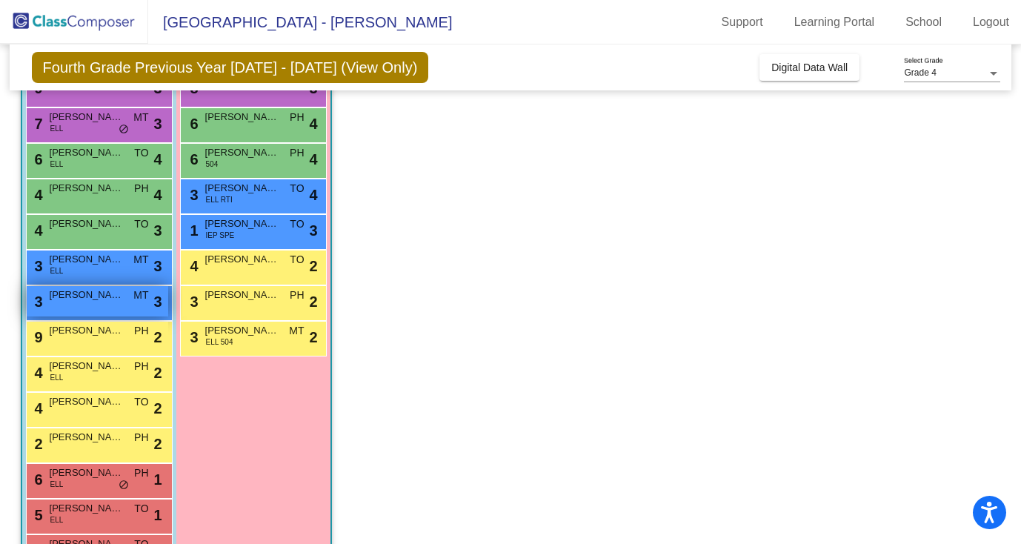
click at [110, 303] on div "3 Ethan Calvillo MT lock do_not_disturb_alt 3" at bounding box center [97, 301] width 141 height 30
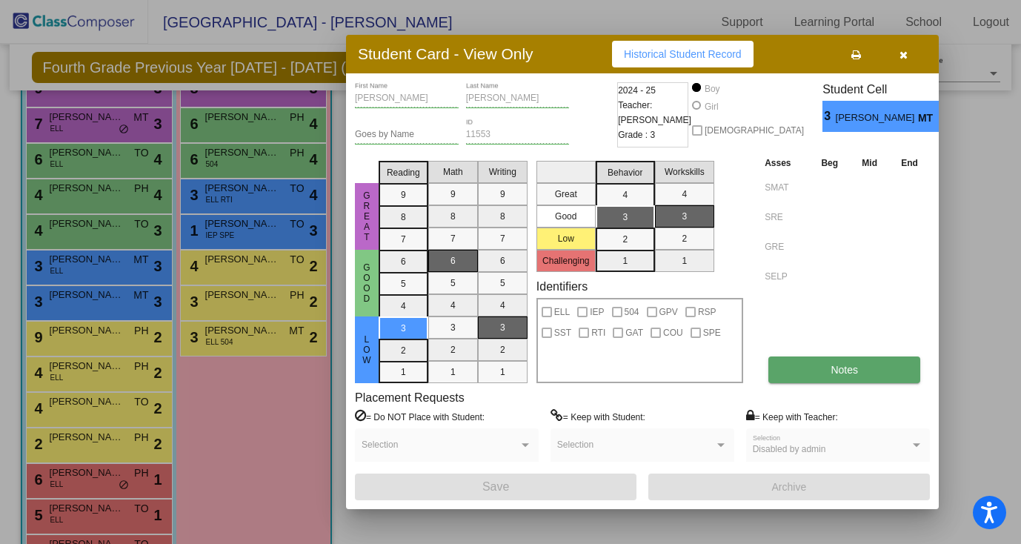
click at [824, 367] on button "Notes" at bounding box center [844, 369] width 152 height 27
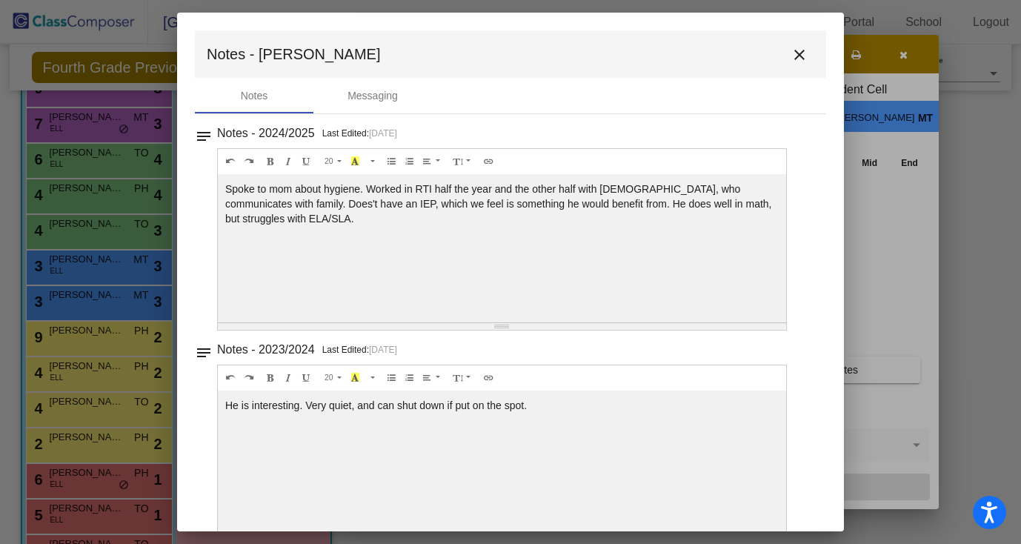
click at [794, 50] on mat-icon "close" at bounding box center [799, 55] width 18 height 18
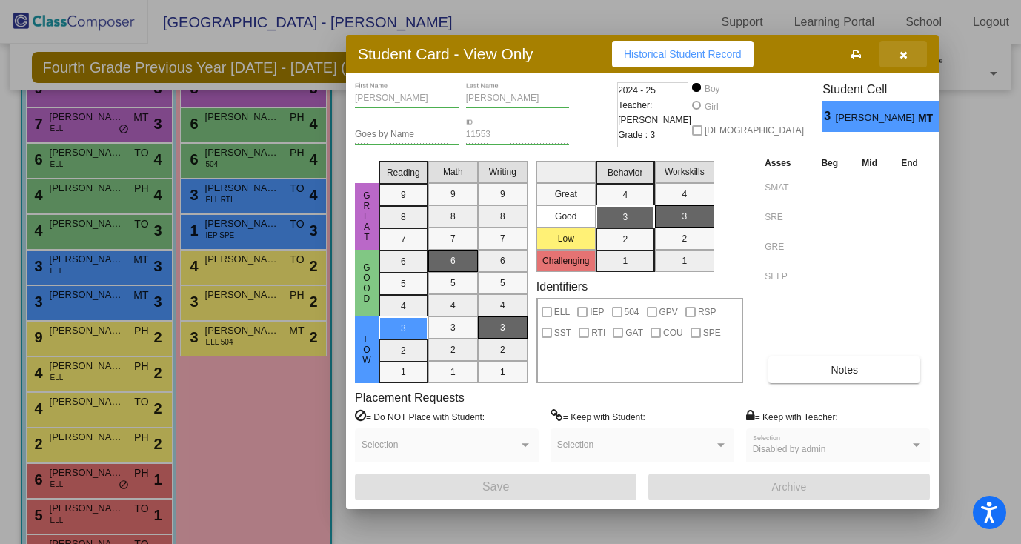
click at [901, 59] on icon "button" at bounding box center [903, 55] width 8 height 10
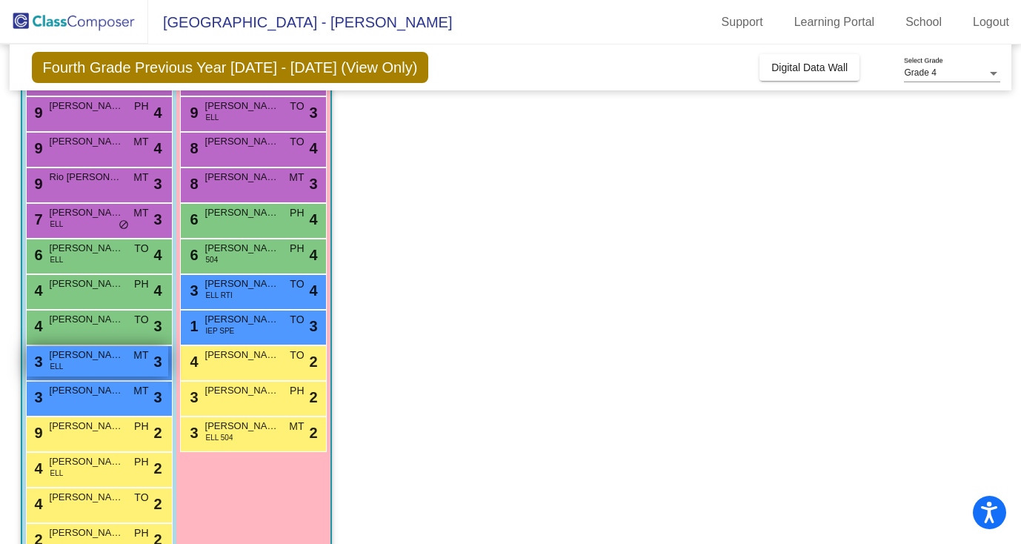
scroll to position [205, 0]
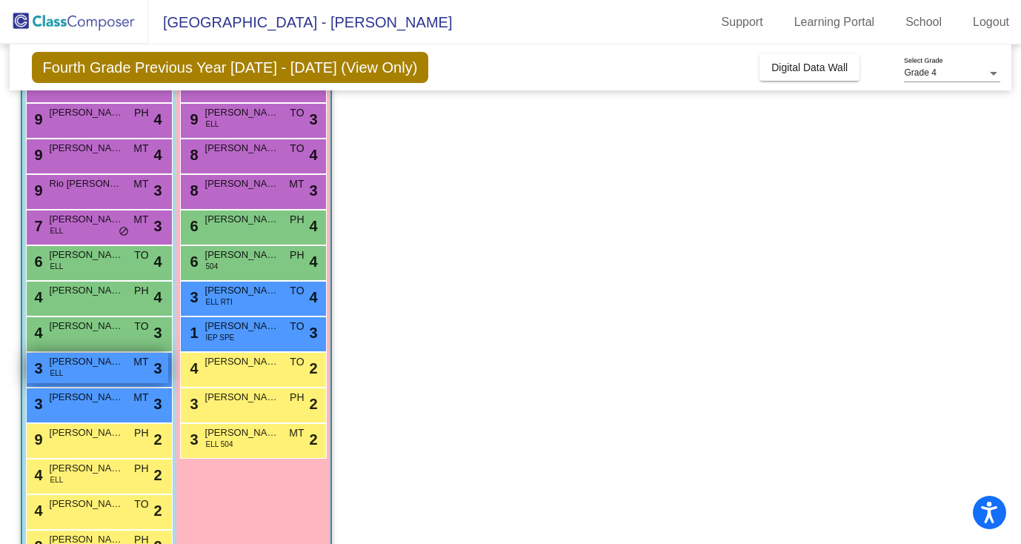
click at [98, 375] on div "3 Andre Hunt ELL MT lock do_not_disturb_alt 3" at bounding box center [97, 368] width 141 height 30
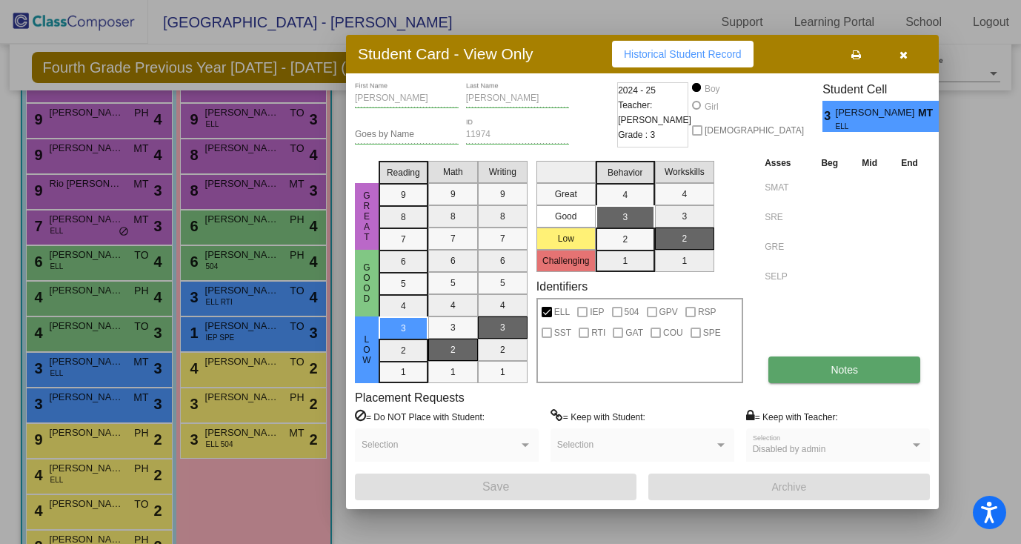
click at [792, 366] on button "Notes" at bounding box center [844, 369] width 152 height 27
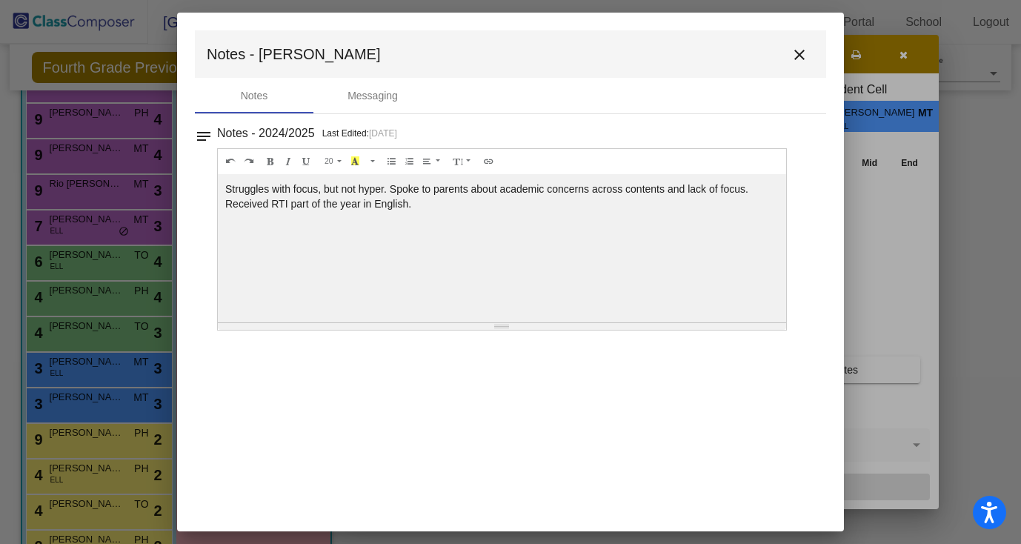
click at [800, 51] on mat-icon "close" at bounding box center [799, 55] width 18 height 18
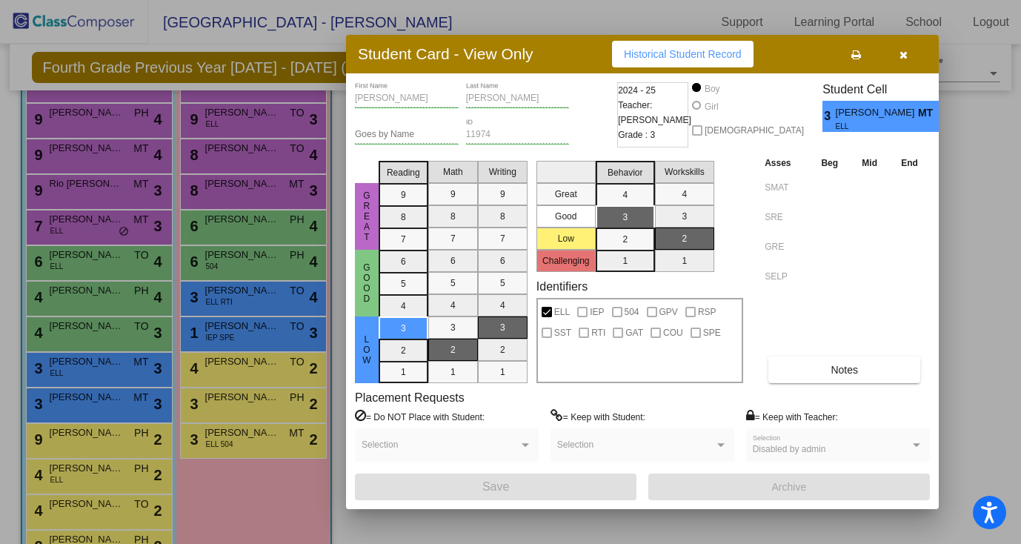
click at [901, 58] on icon "button" at bounding box center [903, 55] width 8 height 10
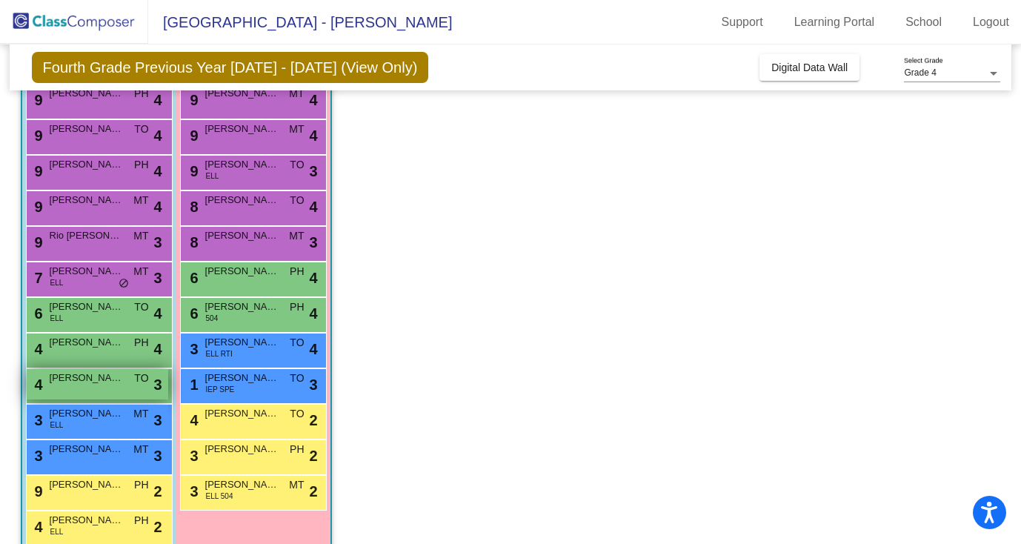
scroll to position [149, 0]
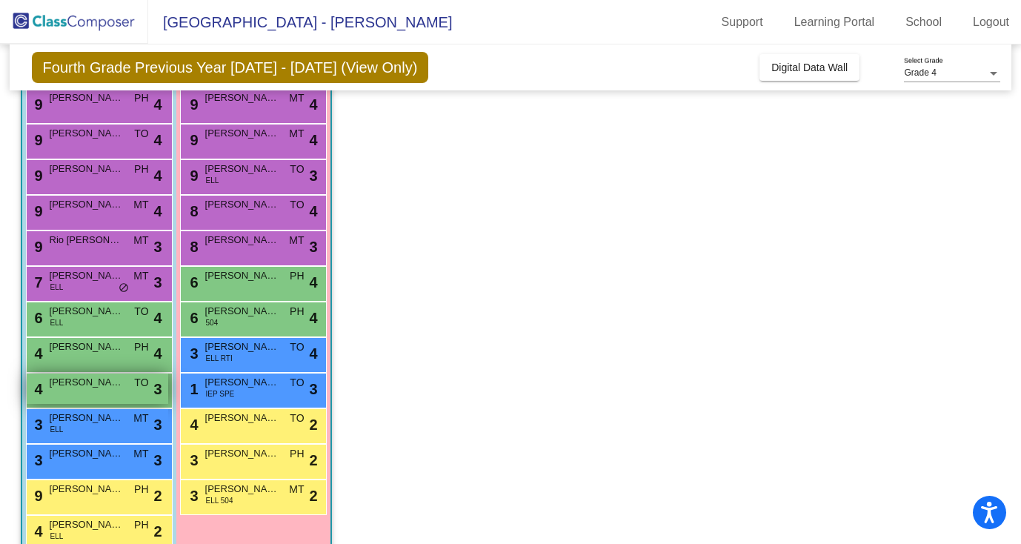
click at [103, 385] on span "Xzavier Gonzalez" at bounding box center [87, 382] width 74 height 15
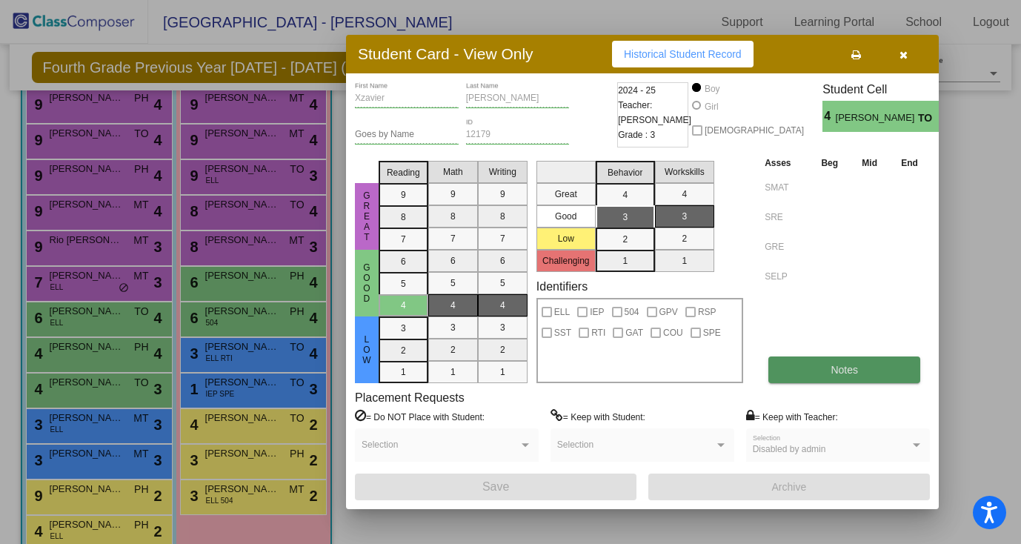
click at [878, 367] on button "Notes" at bounding box center [844, 369] width 152 height 27
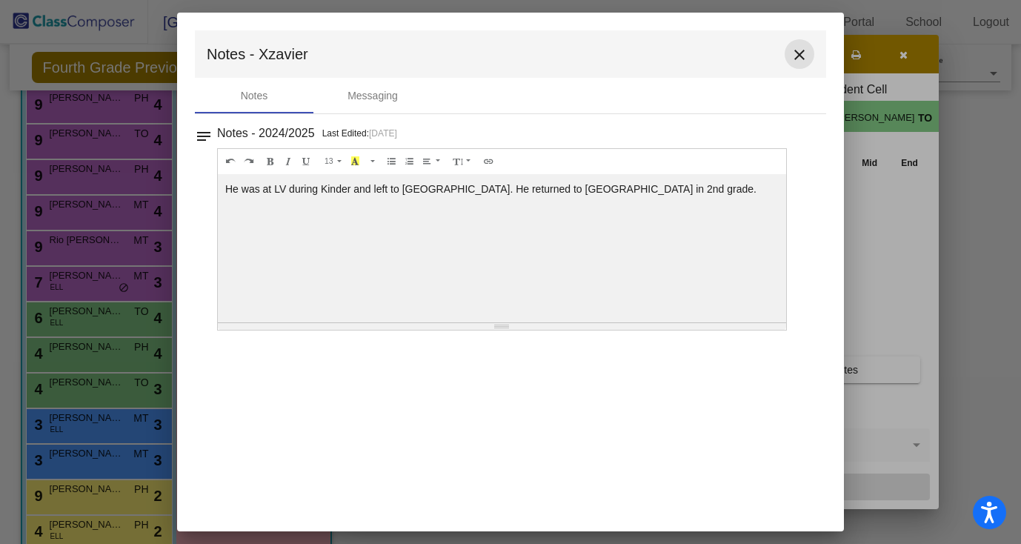
click at [800, 51] on mat-icon "close" at bounding box center [799, 55] width 18 height 18
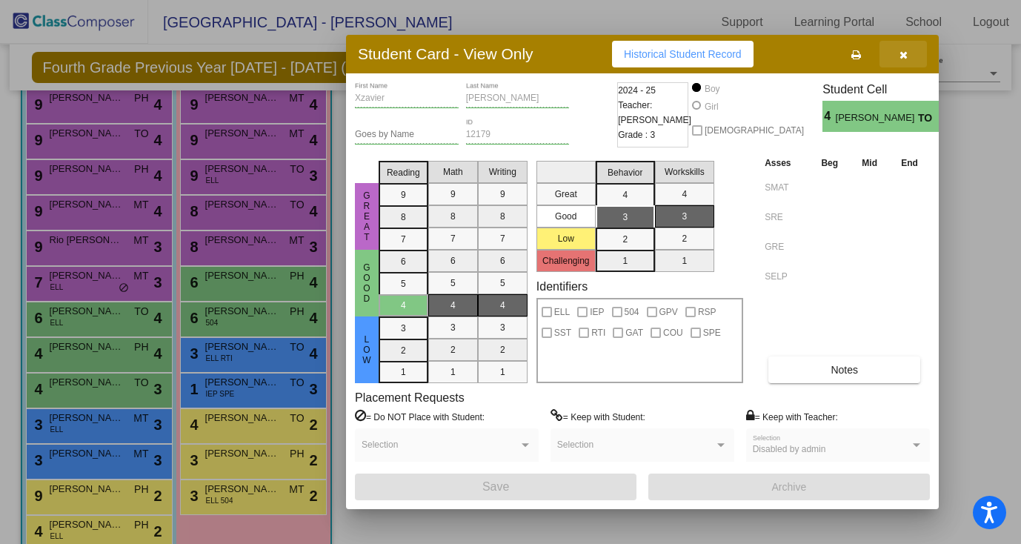
click at [906, 54] on icon "button" at bounding box center [903, 55] width 8 height 10
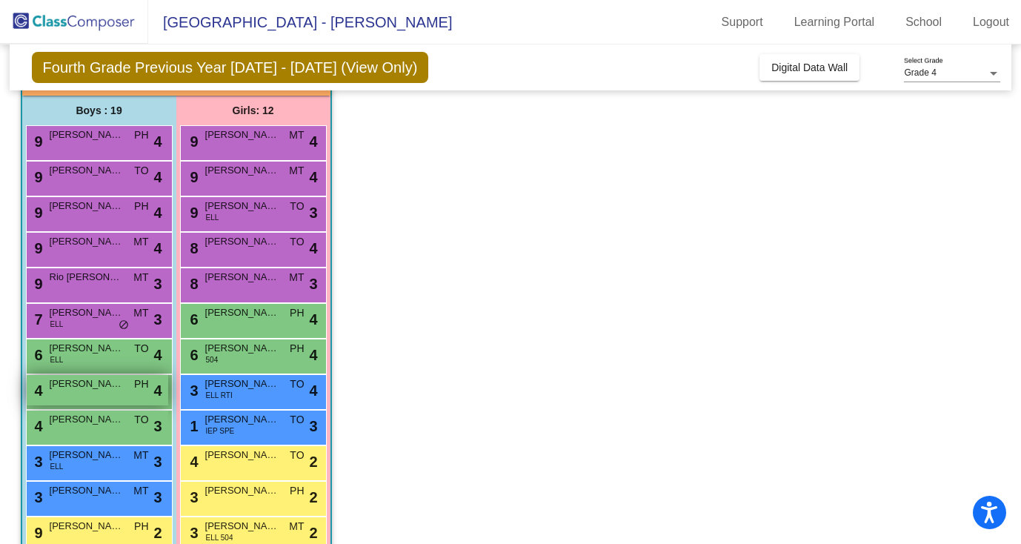
scroll to position [109, 0]
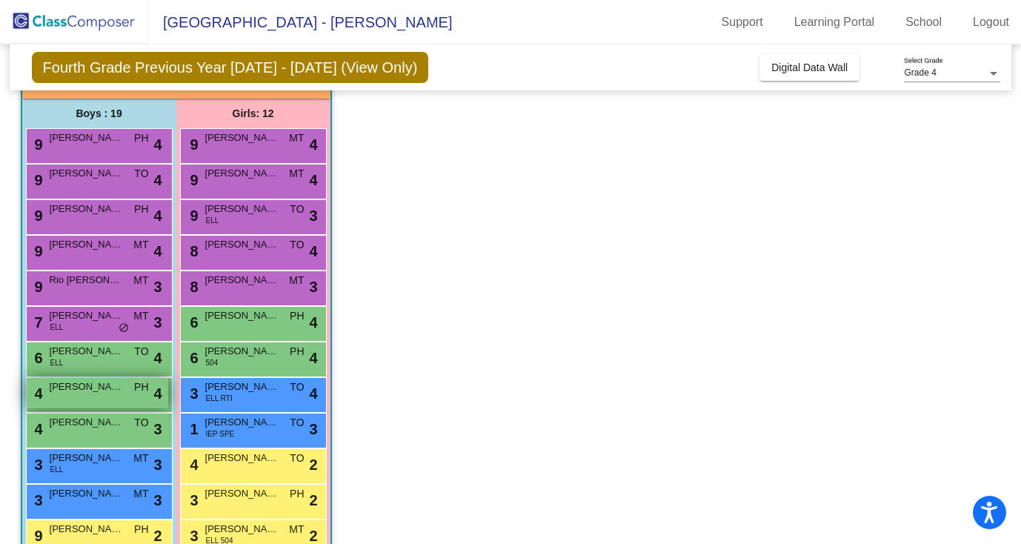
click at [111, 390] on span "Alejandro Pearce III" at bounding box center [87, 386] width 74 height 15
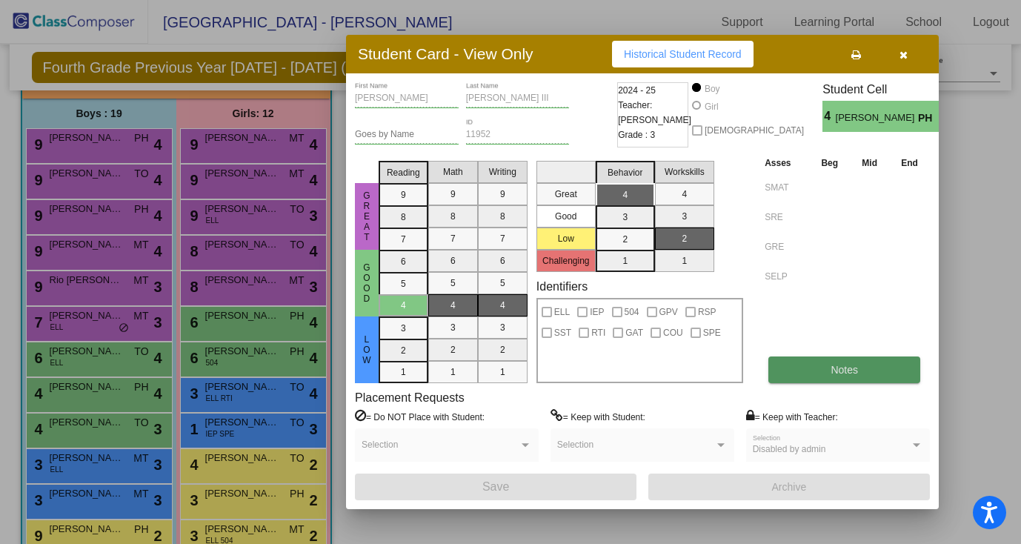
click at [839, 367] on span "Notes" at bounding box center [843, 370] width 27 height 12
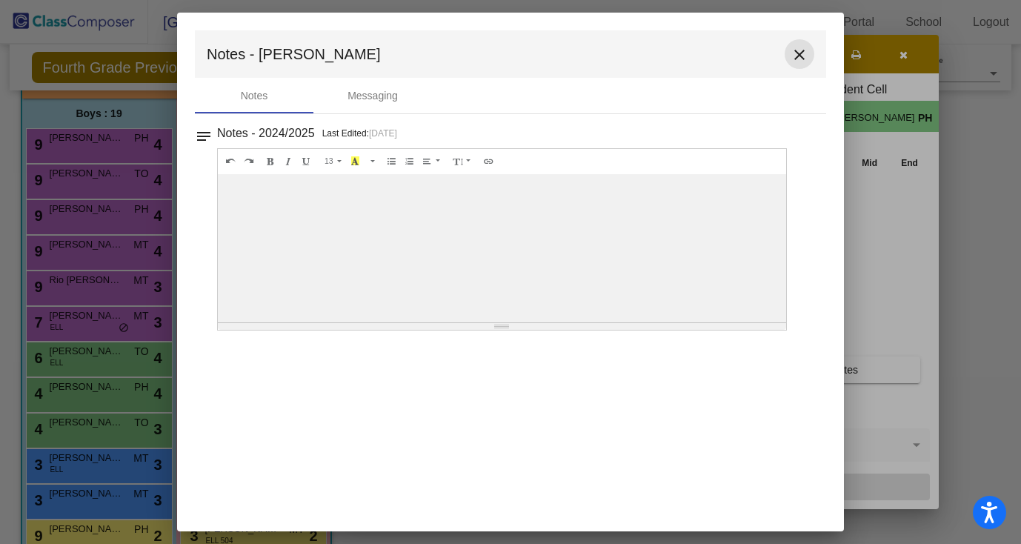
click at [803, 46] on mat-icon "close" at bounding box center [799, 55] width 18 height 18
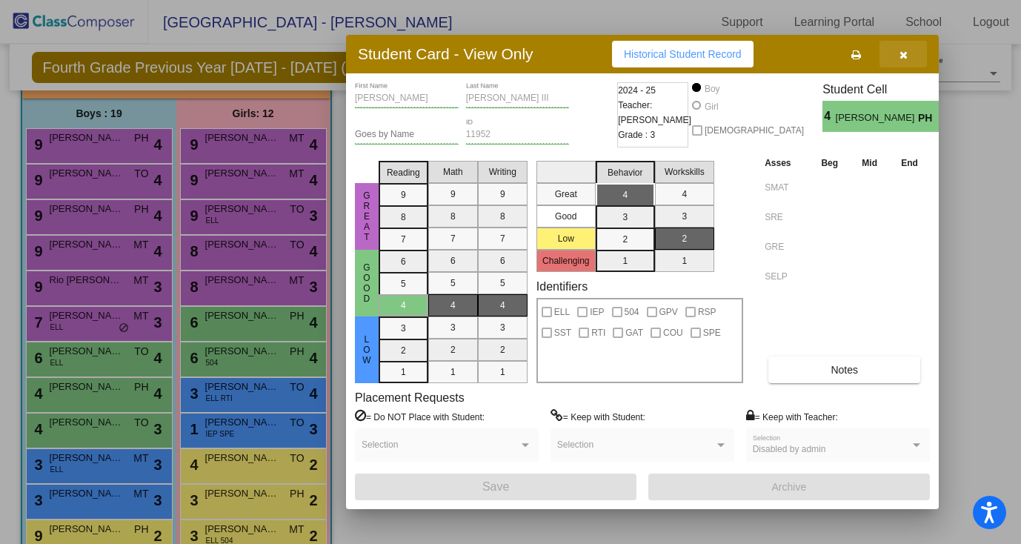
click at [908, 56] on button "button" at bounding box center [902, 54] width 47 height 27
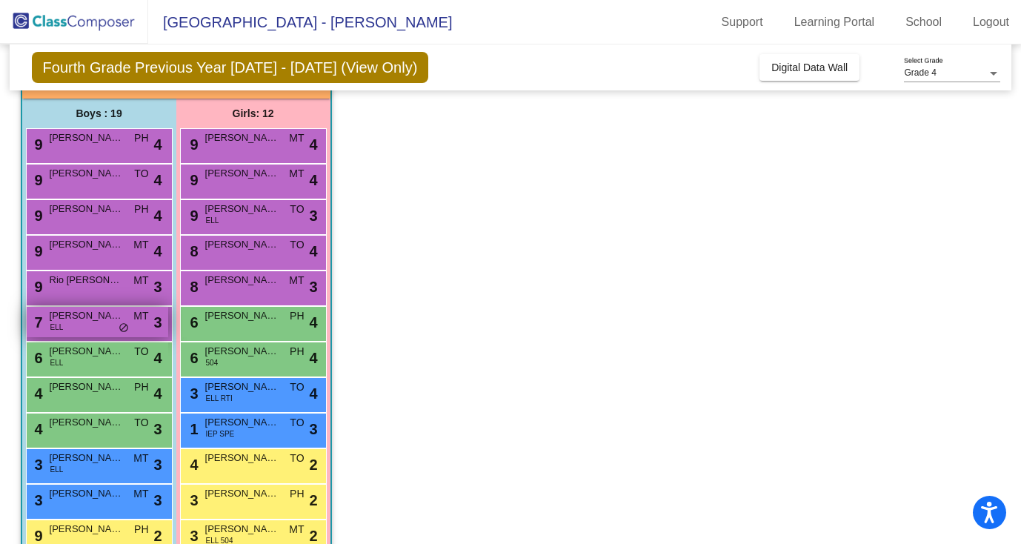
click at [87, 319] on span "Ariel Camacho Blanco" at bounding box center [87, 315] width 74 height 15
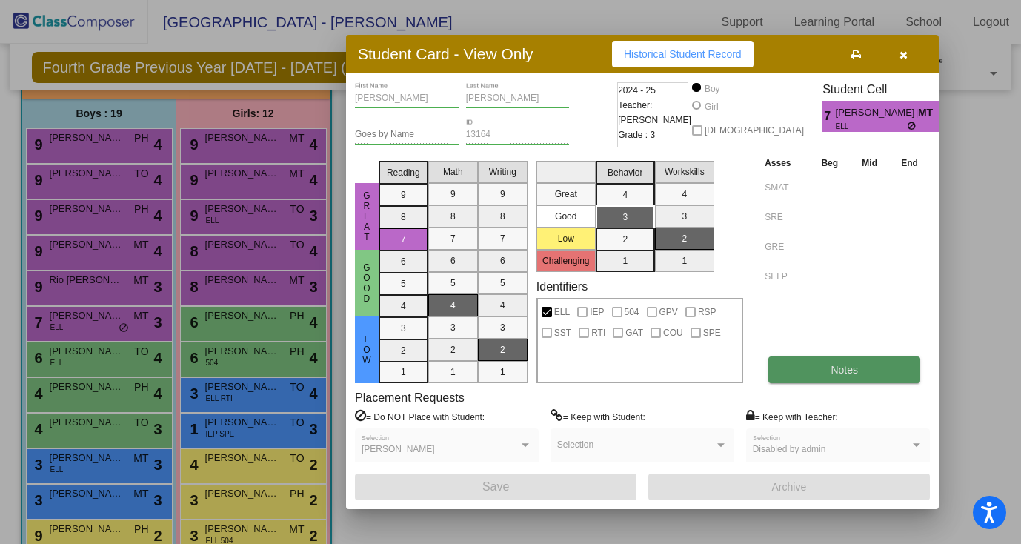
click at [838, 375] on button "Notes" at bounding box center [844, 369] width 152 height 27
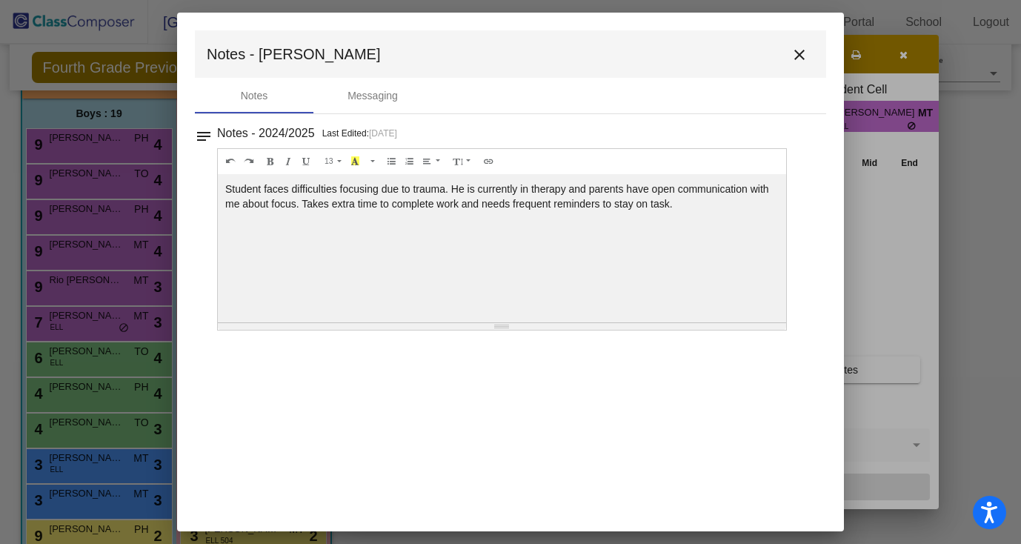
click at [804, 55] on mat-icon "close" at bounding box center [799, 55] width 18 height 18
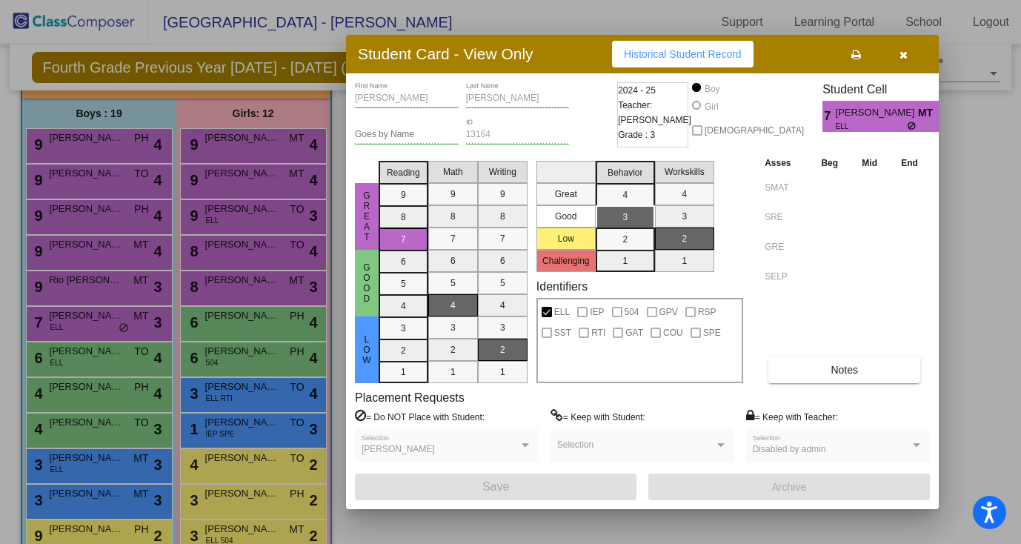
click at [901, 54] on icon "button" at bounding box center [903, 55] width 8 height 10
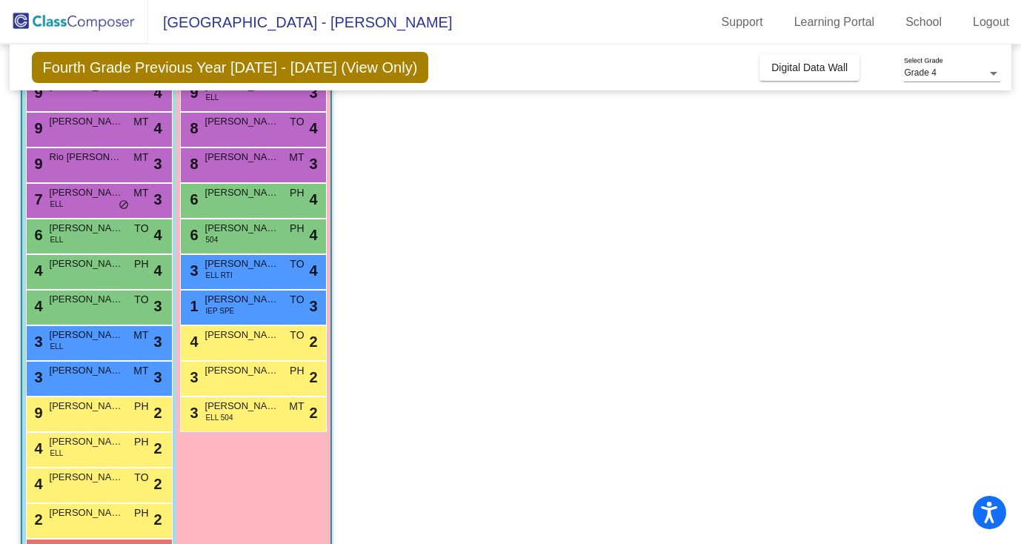
scroll to position [0, 0]
